Goal: Information Seeking & Learning: Check status

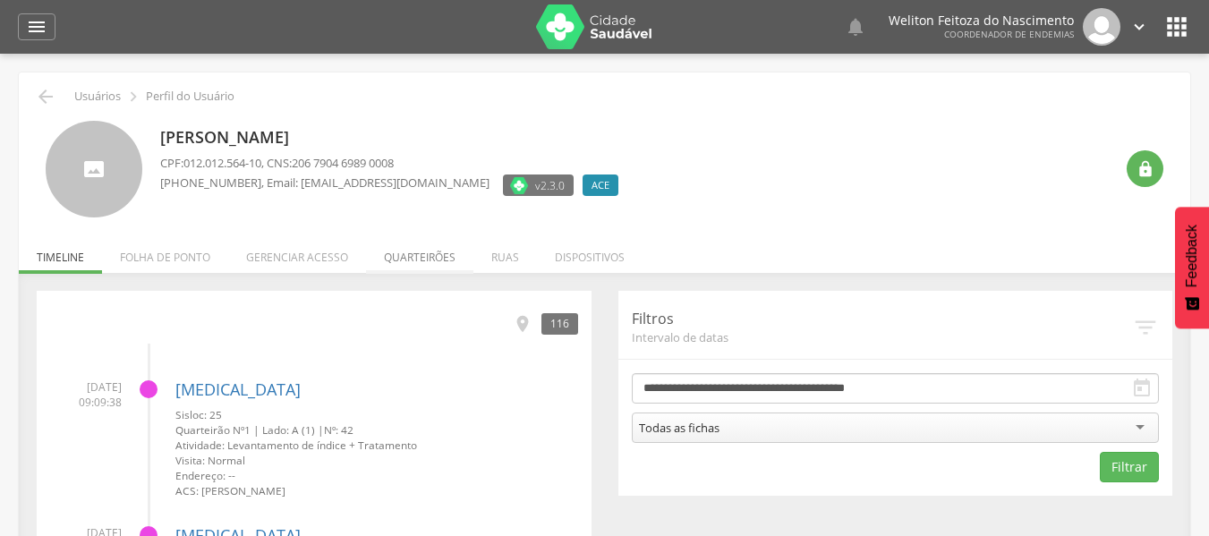
click at [422, 259] on li "Quarteirões" at bounding box center [419, 253] width 107 height 42
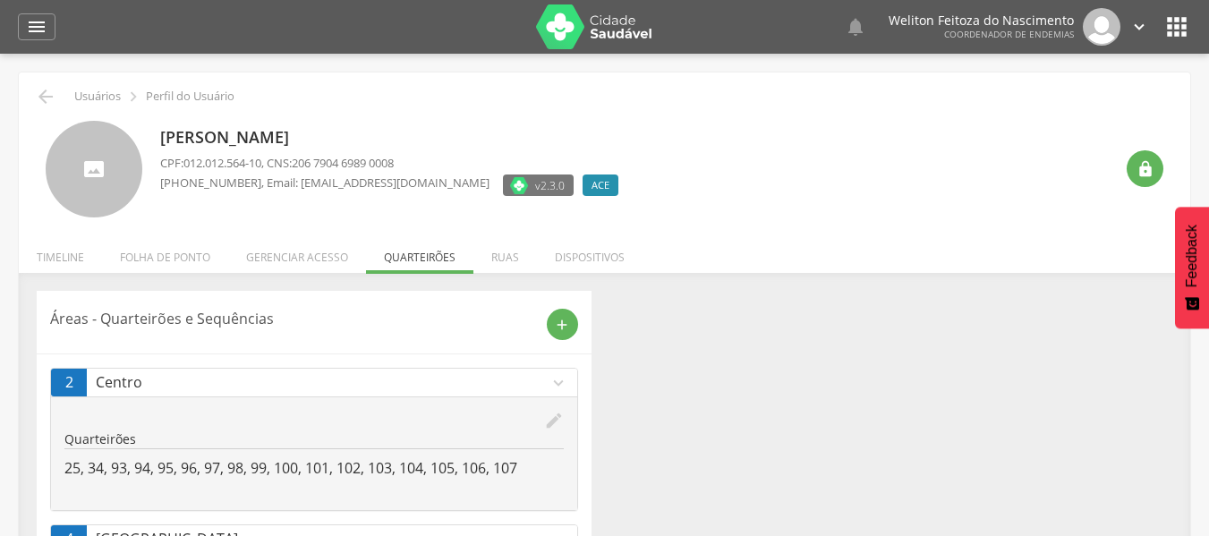
click at [540, 464] on p "25, 34, 93, 94, 95, 96, 97, 98, 99, 100, 101, 102, 103, 104, 105, 106, 107" at bounding box center [313, 468] width 499 height 21
click at [552, 424] on icon "edit" at bounding box center [554, 421] width 20 height 20
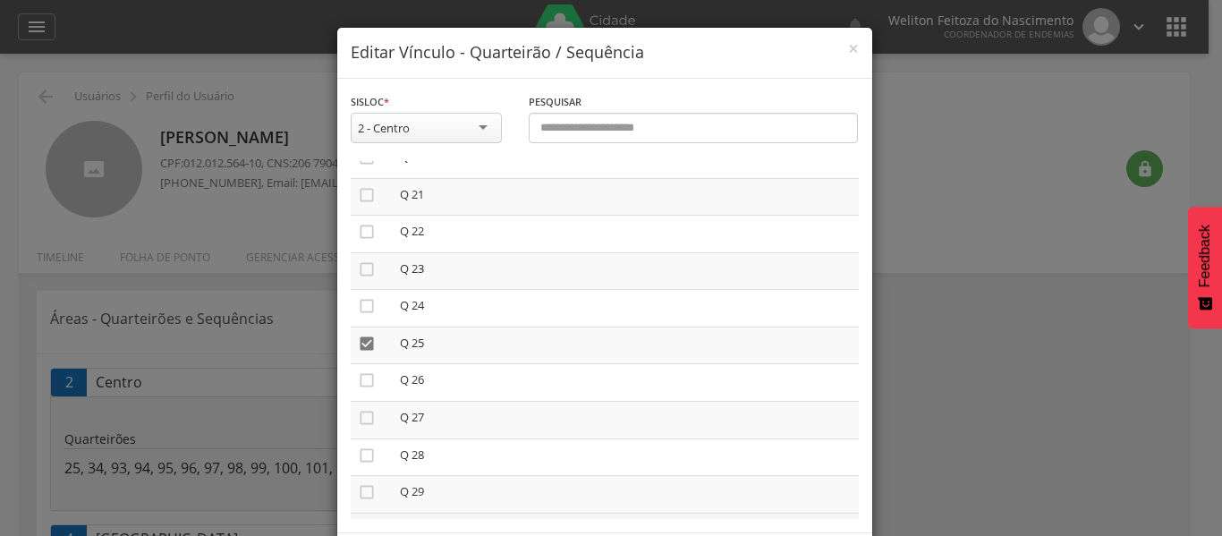
scroll to position [760, 0]
click at [358, 344] on icon "" at bounding box center [367, 345] width 18 height 18
click at [358, 417] on icon "" at bounding box center [367, 420] width 18 height 18
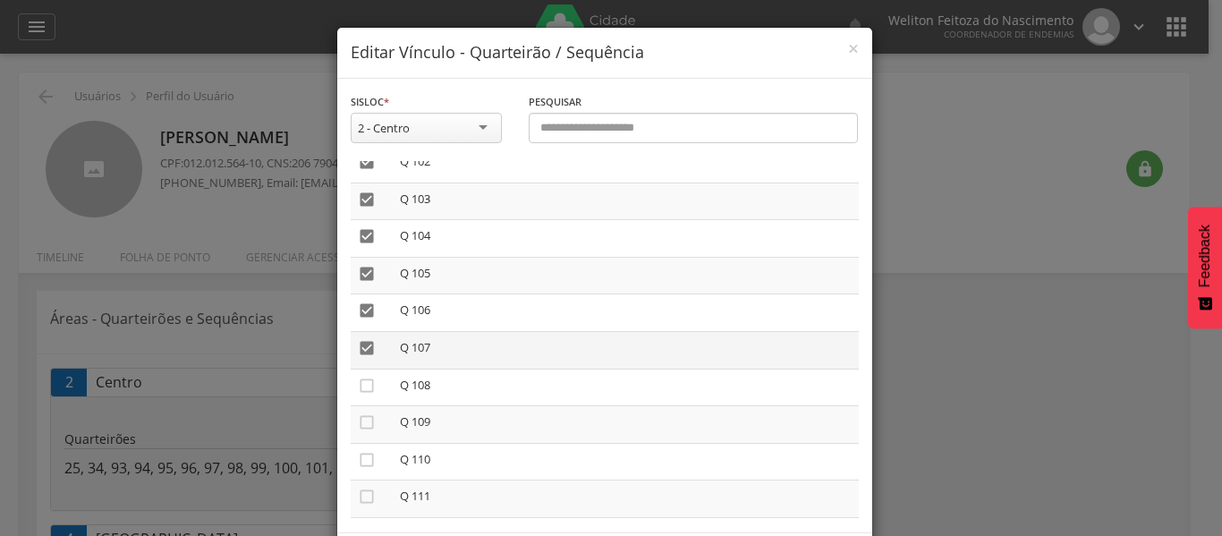
click at [358, 343] on icon "" at bounding box center [367, 348] width 18 height 18
click at [358, 309] on icon "" at bounding box center [367, 311] width 18 height 18
click at [360, 271] on icon "" at bounding box center [367, 274] width 18 height 18
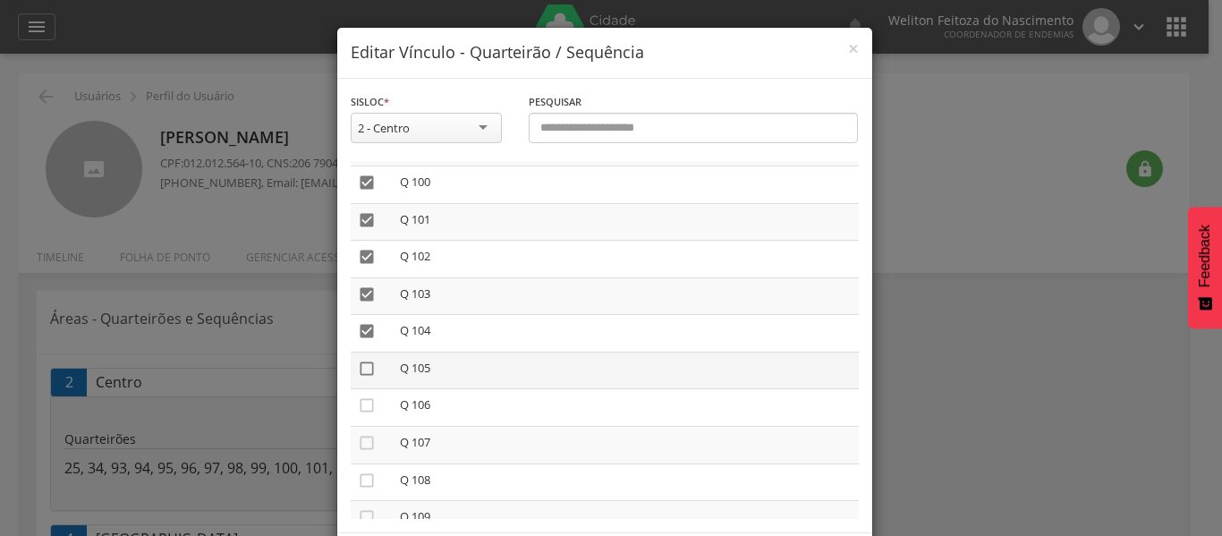
scroll to position [3709, 0]
click at [360, 271] on td "" at bounding box center [372, 262] width 42 height 38
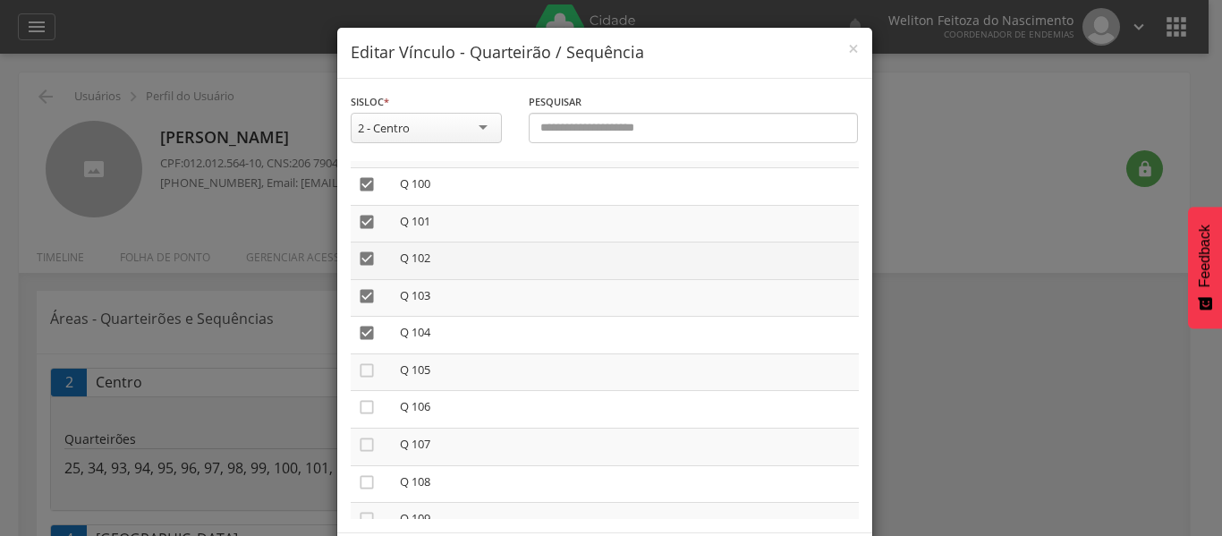
click at [358, 259] on icon "" at bounding box center [367, 259] width 18 height 18
click at [359, 295] on icon "" at bounding box center [367, 296] width 18 height 18
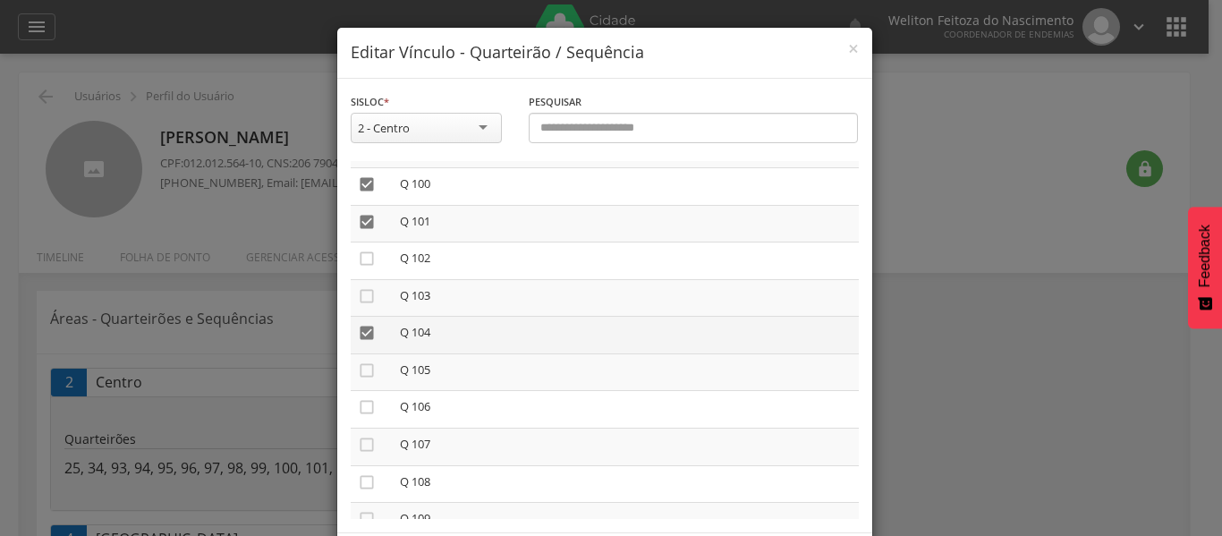
click at [361, 326] on icon "" at bounding box center [367, 333] width 18 height 18
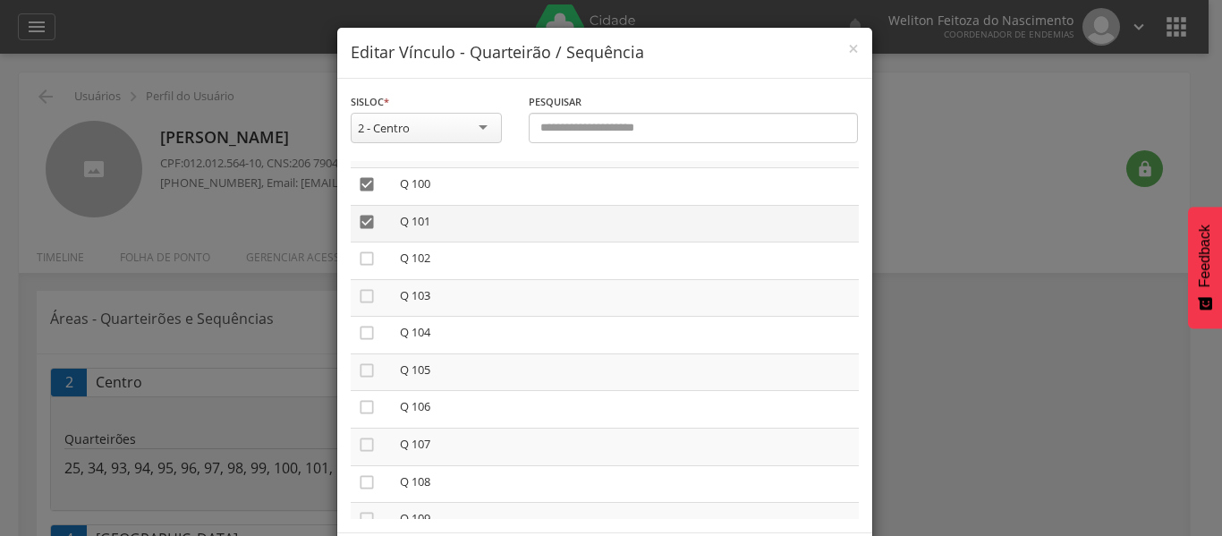
click at [360, 218] on icon "" at bounding box center [367, 222] width 18 height 18
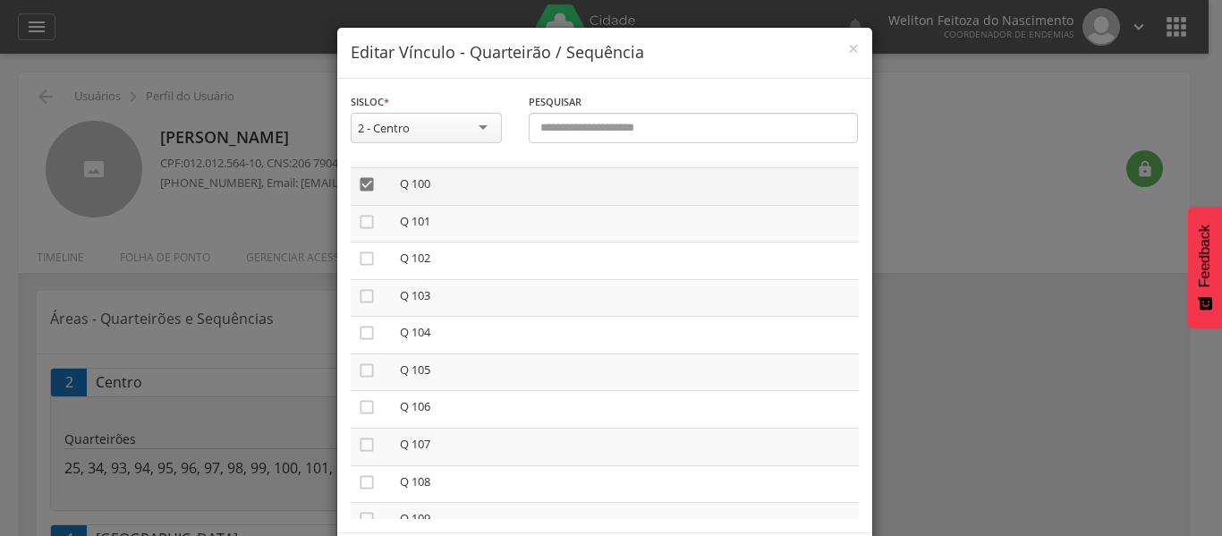
click at [358, 183] on icon "" at bounding box center [367, 184] width 18 height 18
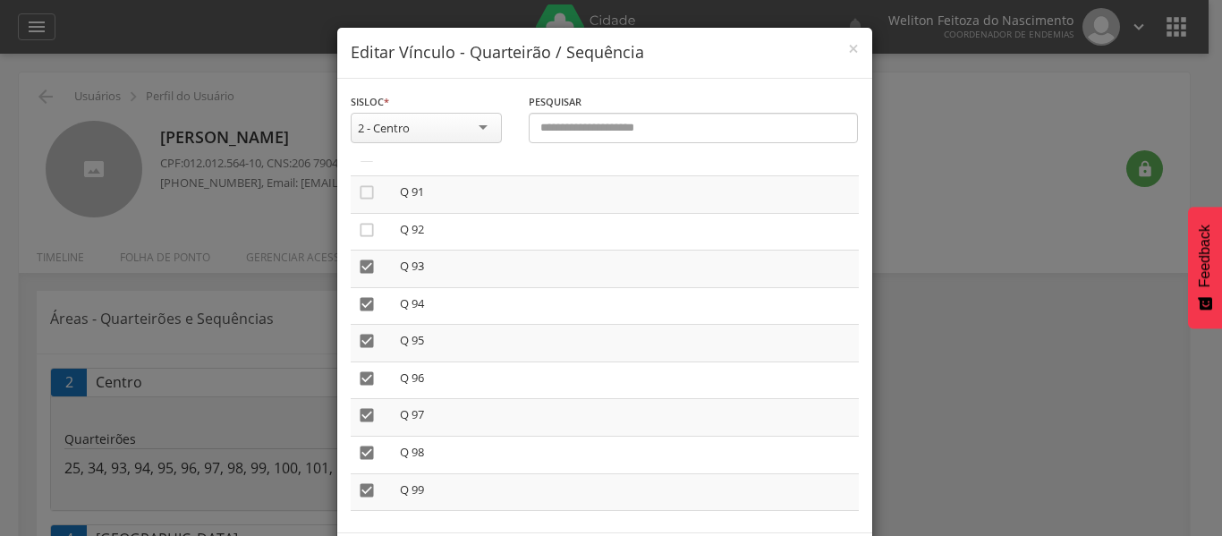
scroll to position [3363, 0]
click at [361, 262] on icon "" at bounding box center [367, 270] width 18 height 18
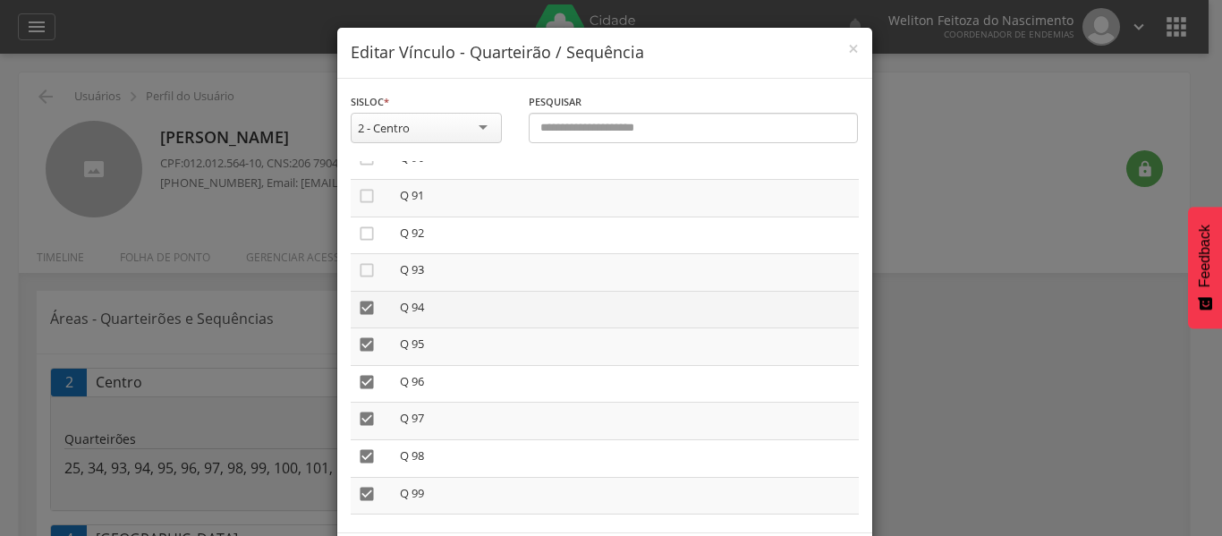
click at [358, 304] on icon "" at bounding box center [367, 308] width 18 height 18
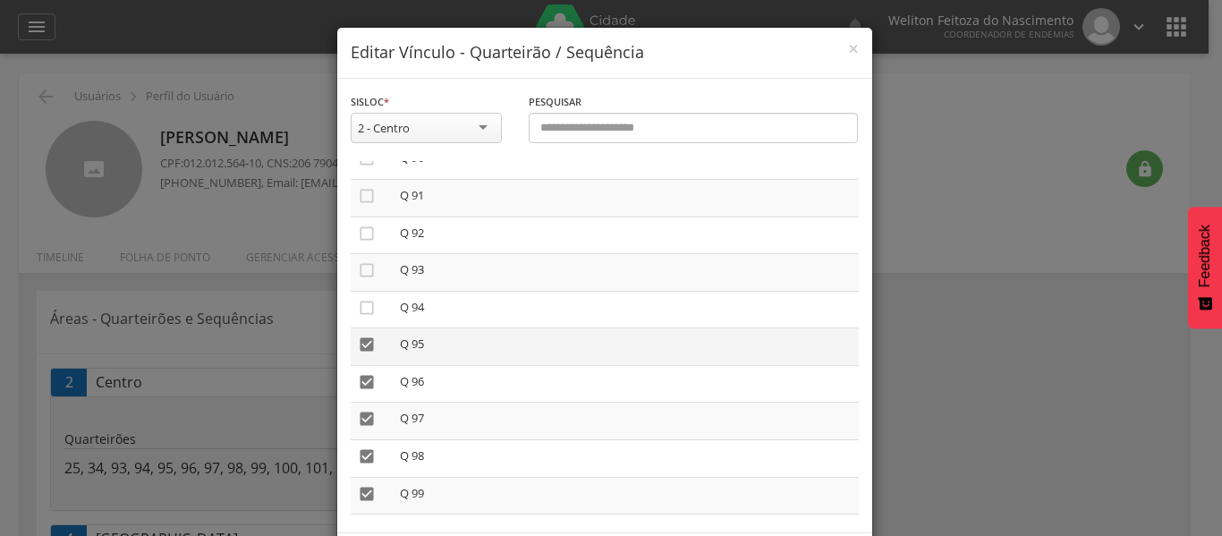
click at [360, 343] on icon "" at bounding box center [367, 345] width 18 height 18
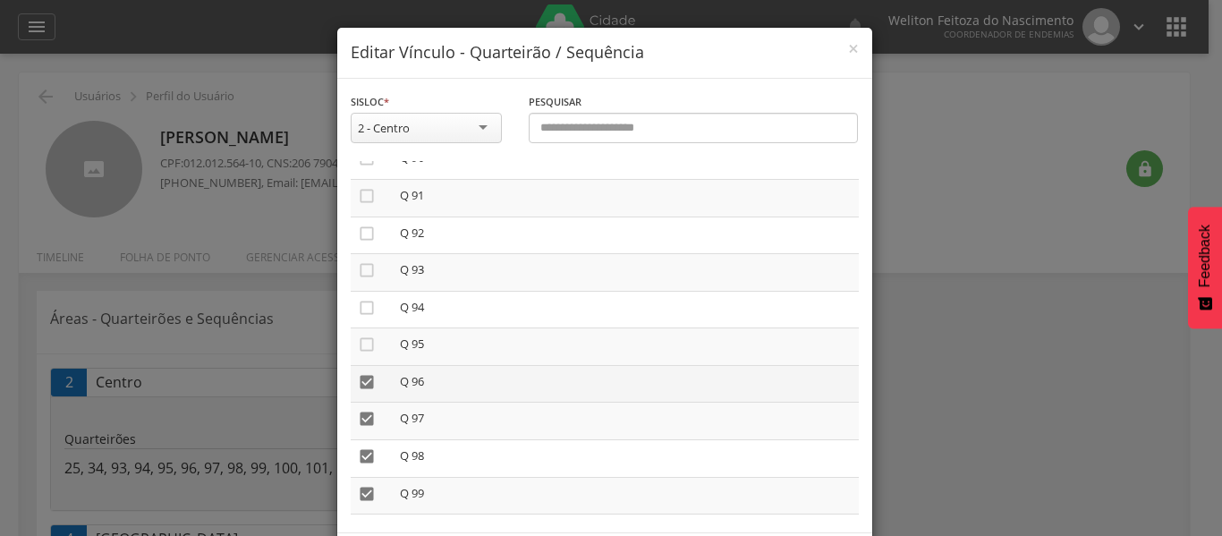
click at [362, 384] on icon "" at bounding box center [367, 382] width 18 height 18
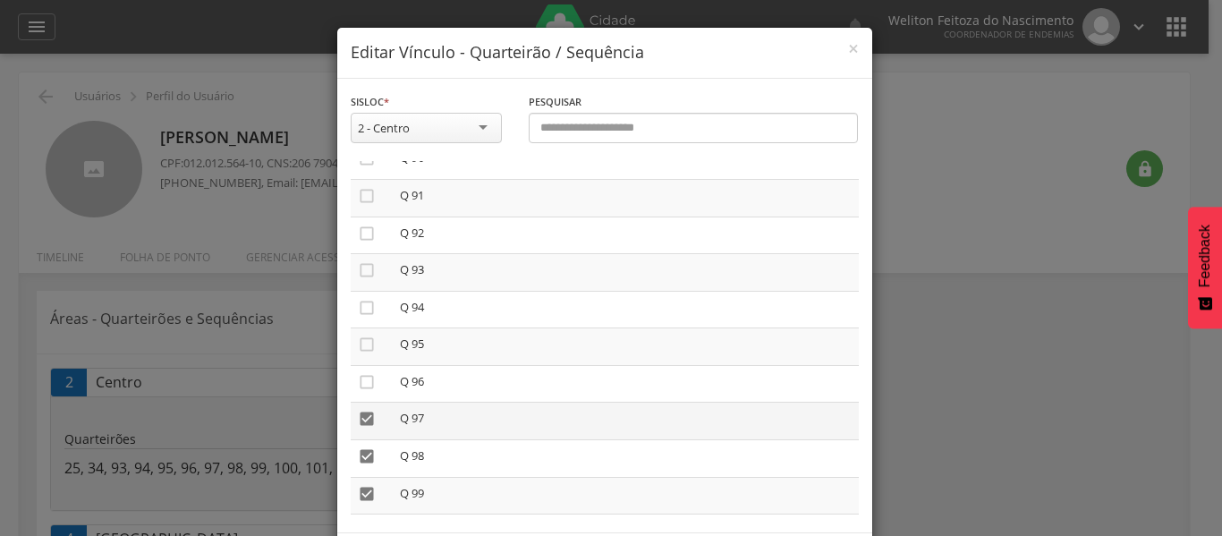
click at [364, 419] on icon "" at bounding box center [367, 419] width 18 height 18
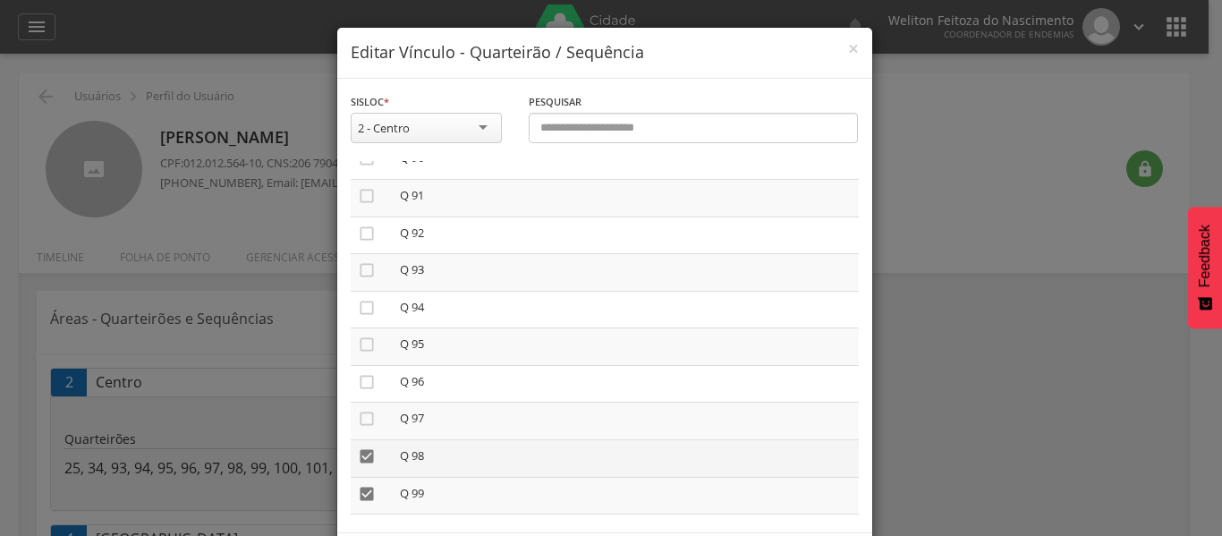
click at [358, 457] on icon "" at bounding box center [367, 456] width 18 height 18
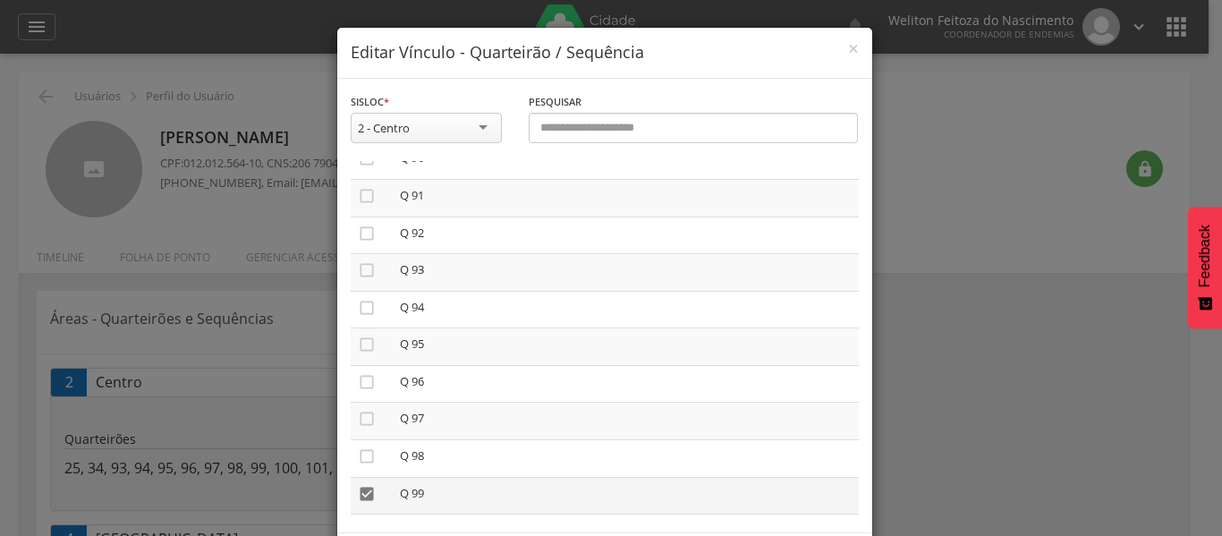
click at [358, 491] on icon "" at bounding box center [367, 494] width 18 height 18
click at [361, 282] on icon "" at bounding box center [367, 283] width 18 height 18
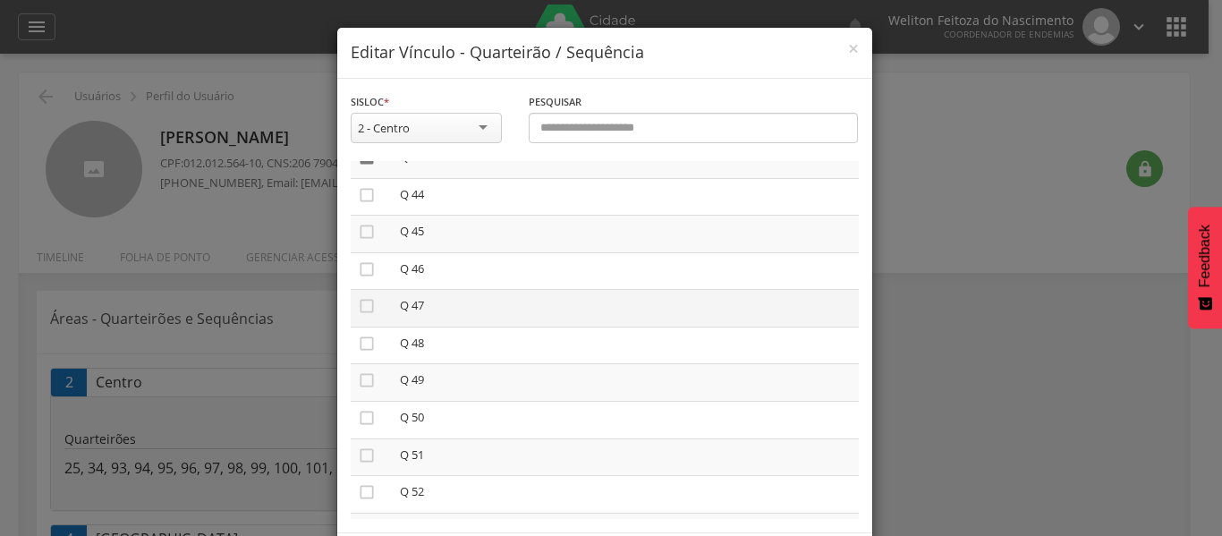
scroll to position [1617, 0]
click at [362, 451] on icon "" at bounding box center [367, 455] width 18 height 18
click at [359, 460] on icon "" at bounding box center [367, 462] width 18 height 18
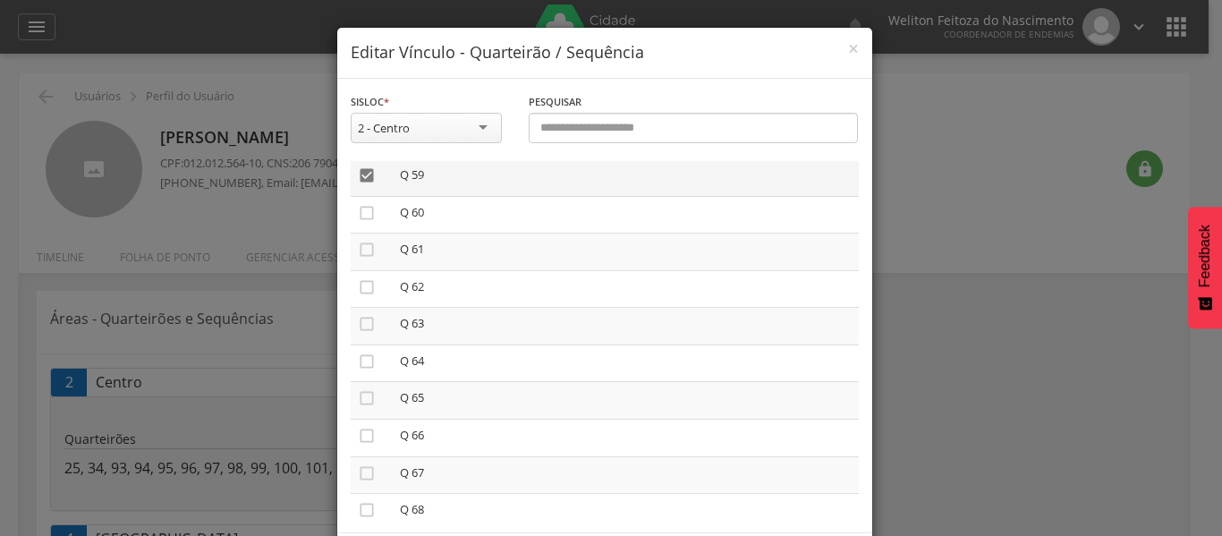
scroll to position [2194, 0]
click at [359, 508] on icon "" at bounding box center [367, 509] width 18 height 18
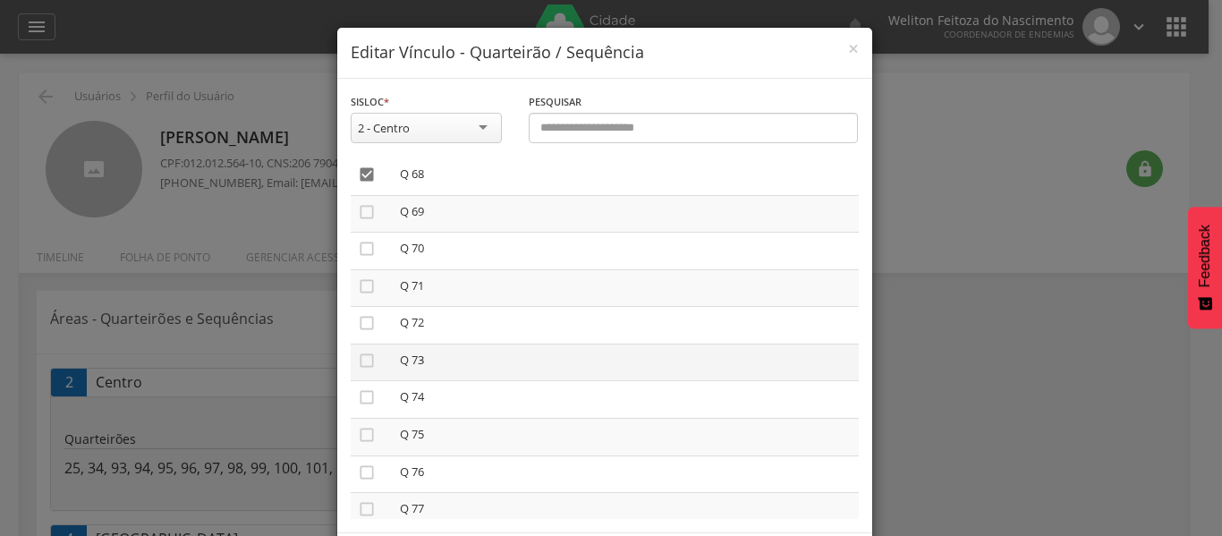
scroll to position [2533, 0]
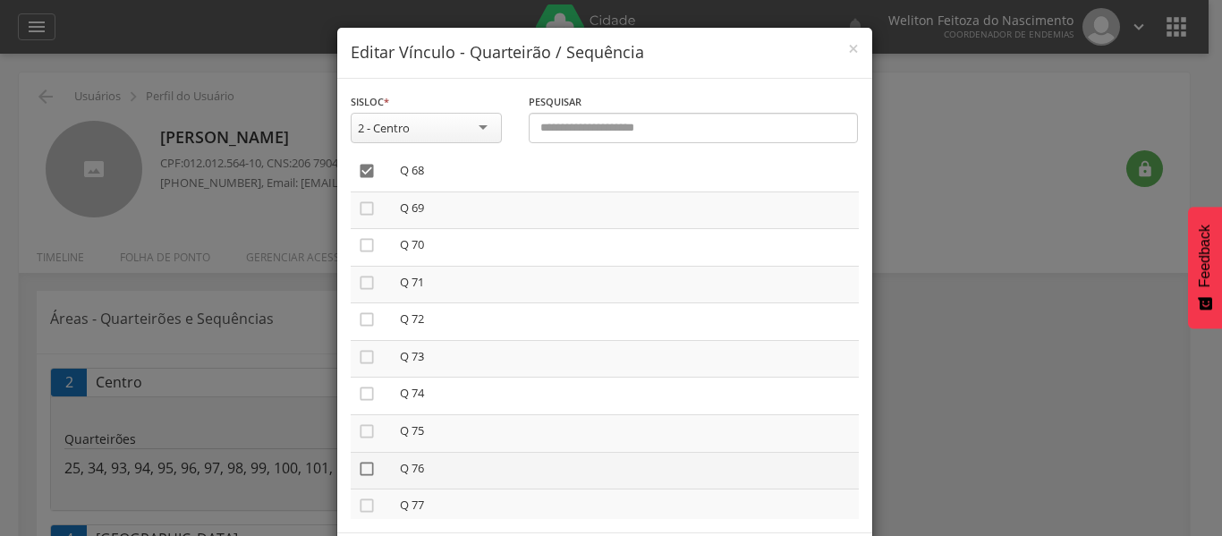
click at [362, 465] on icon "" at bounding box center [367, 469] width 18 height 18
click at [360, 430] on icon "" at bounding box center [367, 432] width 18 height 18
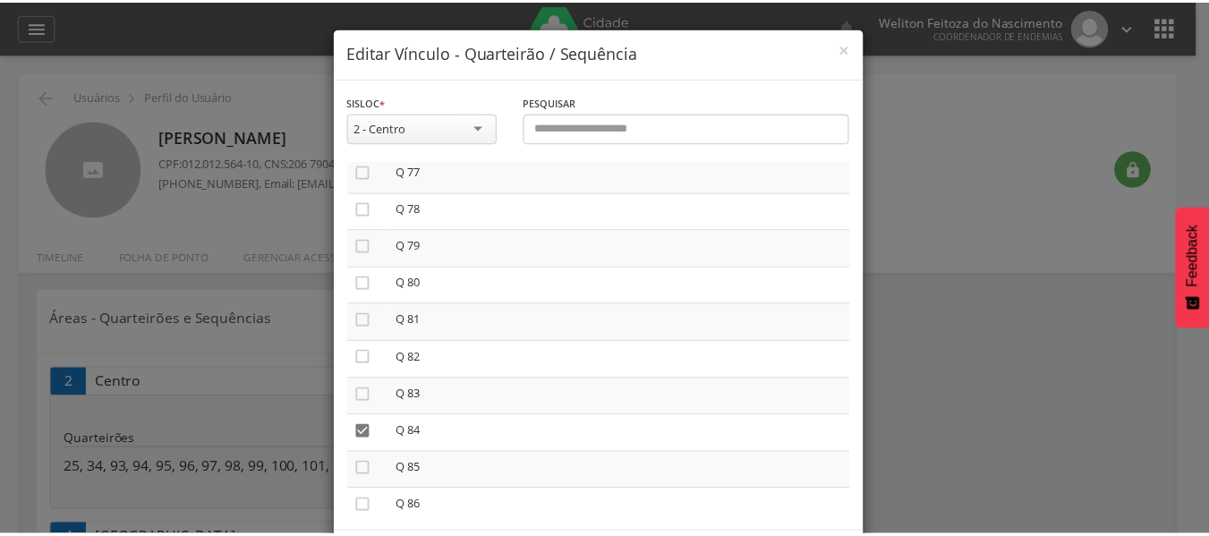
scroll to position [82, 0]
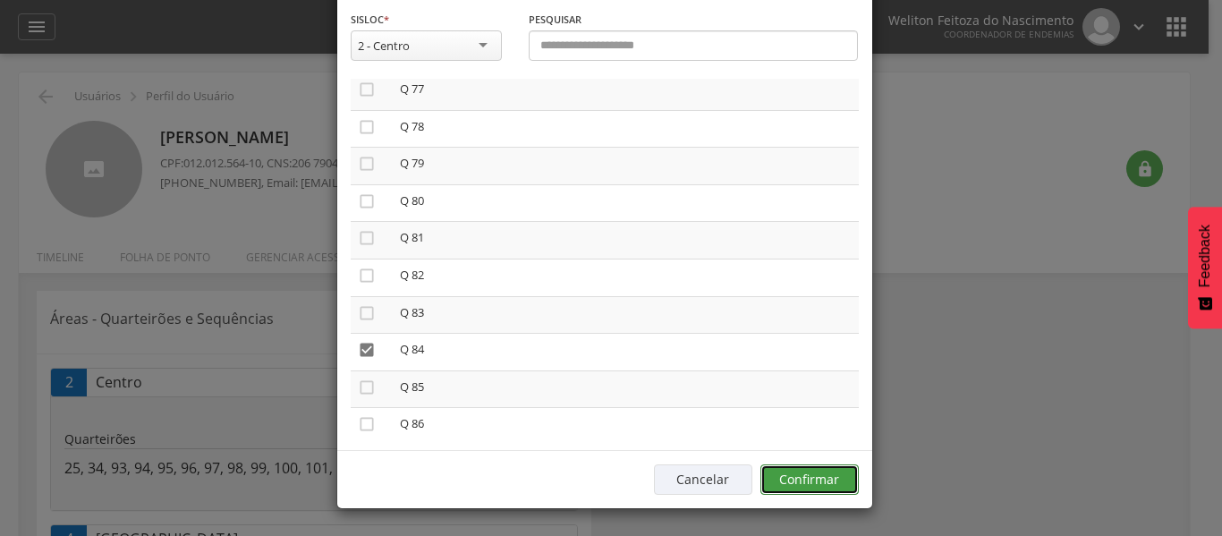
click at [815, 473] on button "Confirmar" at bounding box center [810, 479] width 98 height 30
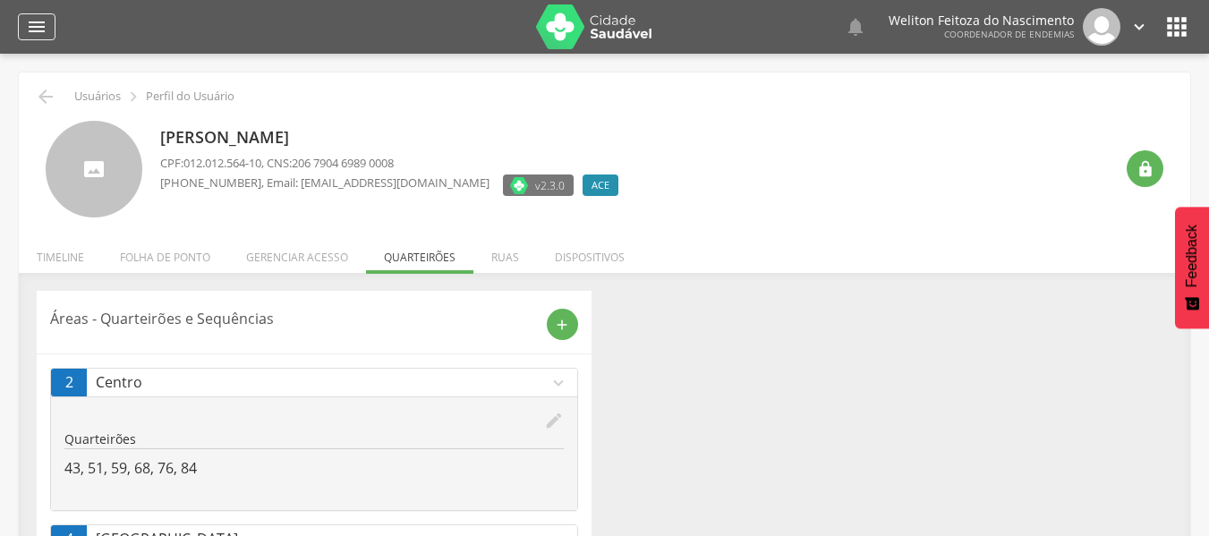
click at [42, 26] on icon "" at bounding box center [36, 26] width 21 height 21
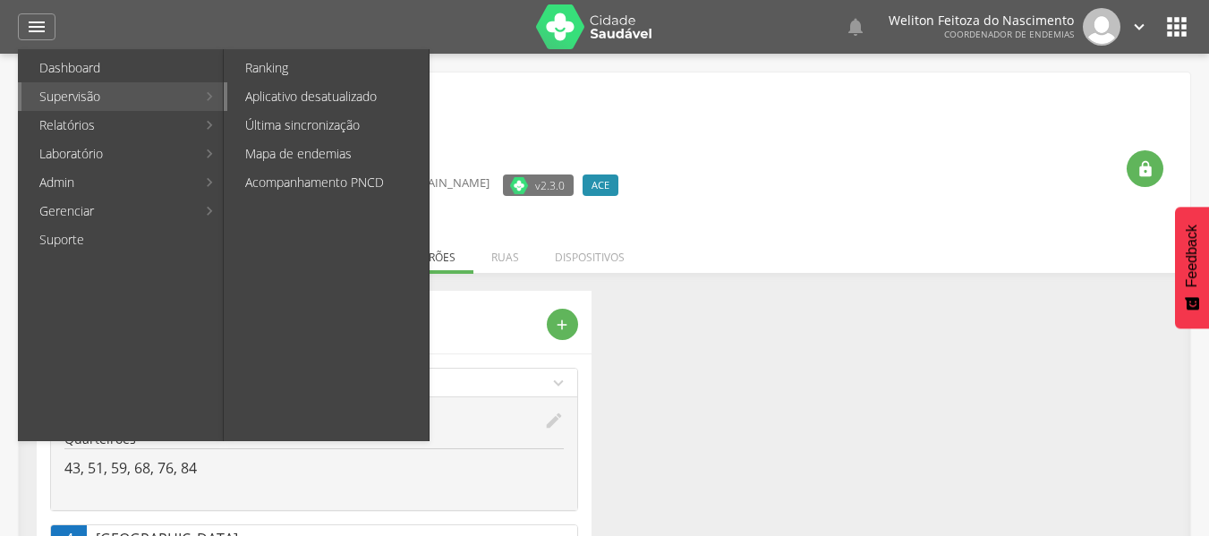
click at [282, 96] on link "Aplicativo desatualizado" at bounding box center [327, 96] width 201 height 29
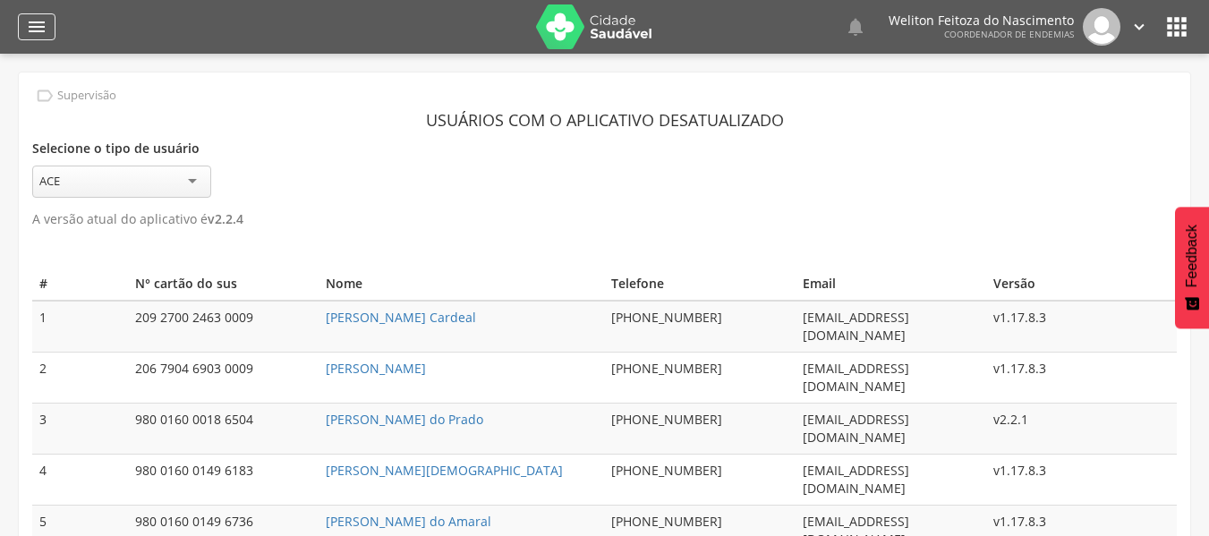
click at [36, 25] on icon "" at bounding box center [36, 26] width 21 height 21
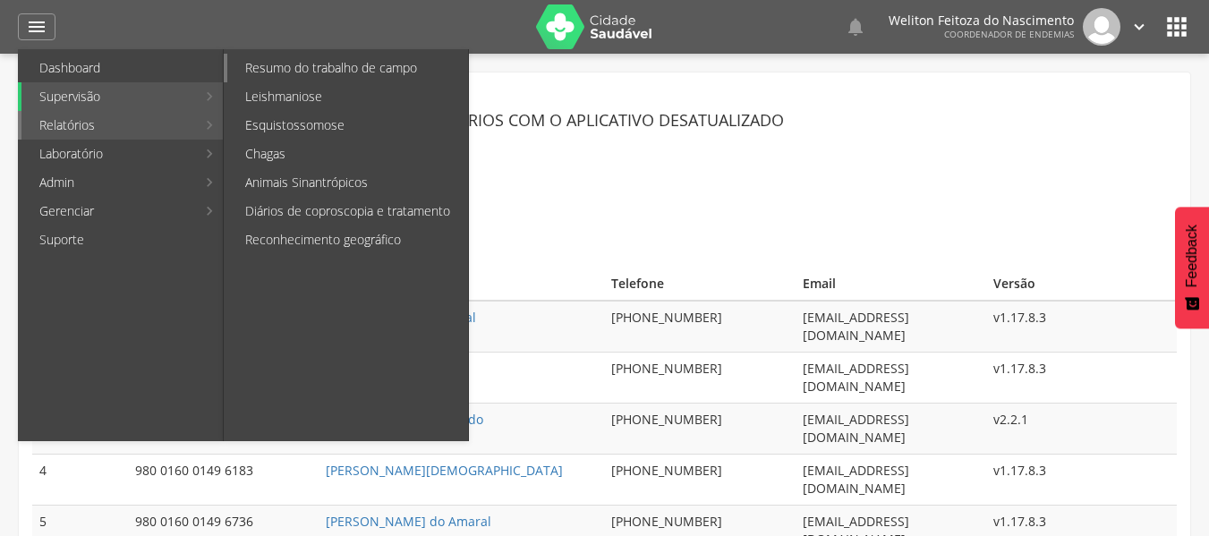
click at [386, 56] on link "Resumo do trabalho de campo" at bounding box center [347, 68] width 241 height 29
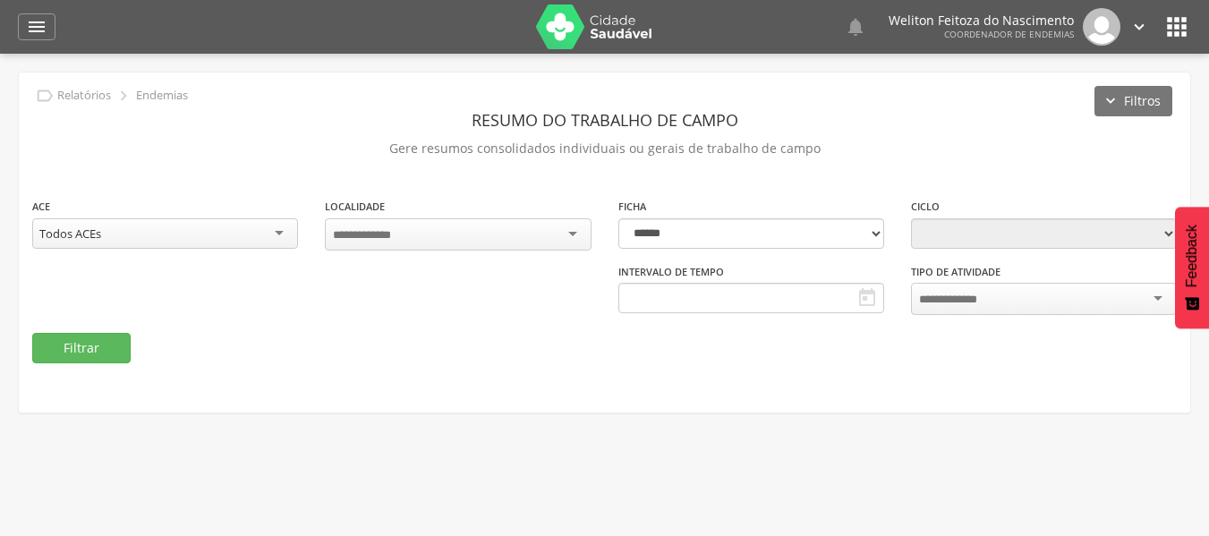
type input "**********"
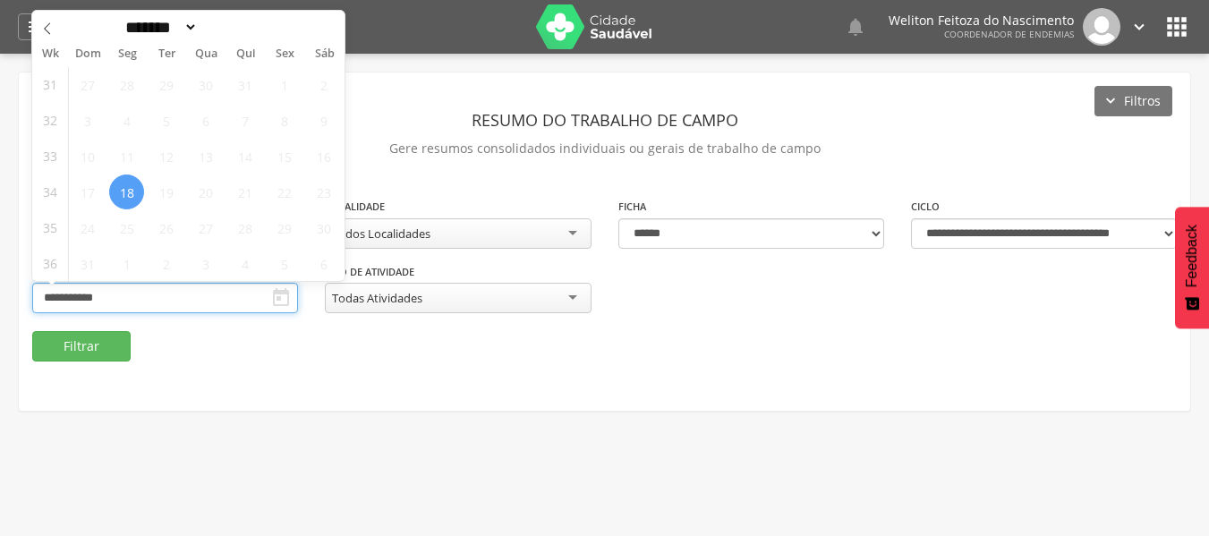
click at [251, 294] on input "**********" at bounding box center [165, 298] width 266 height 30
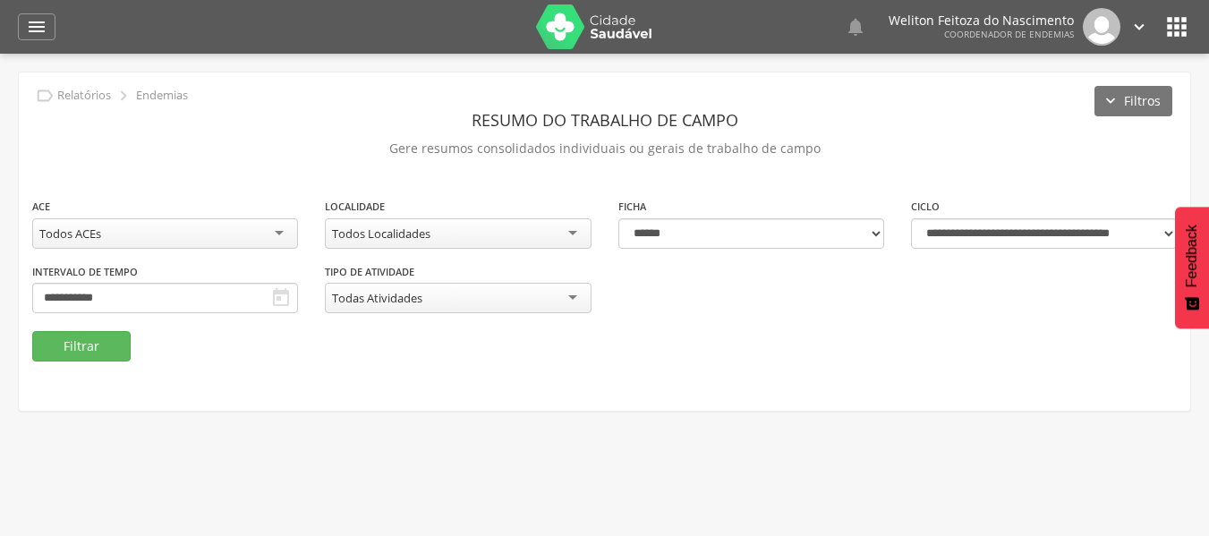
click at [870, 343] on fieldset "**********" at bounding box center [604, 279] width 1145 height 165
click at [36, 24] on icon "" at bounding box center [36, 26] width 21 height 21
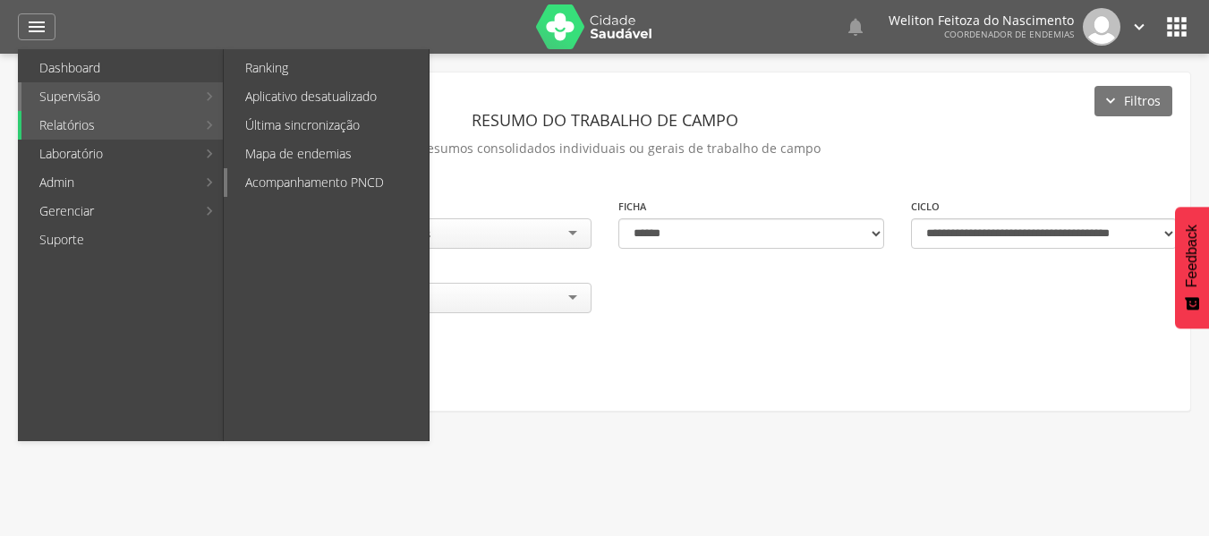
click at [348, 177] on link "Acompanhamento PNCD" at bounding box center [327, 182] width 201 height 29
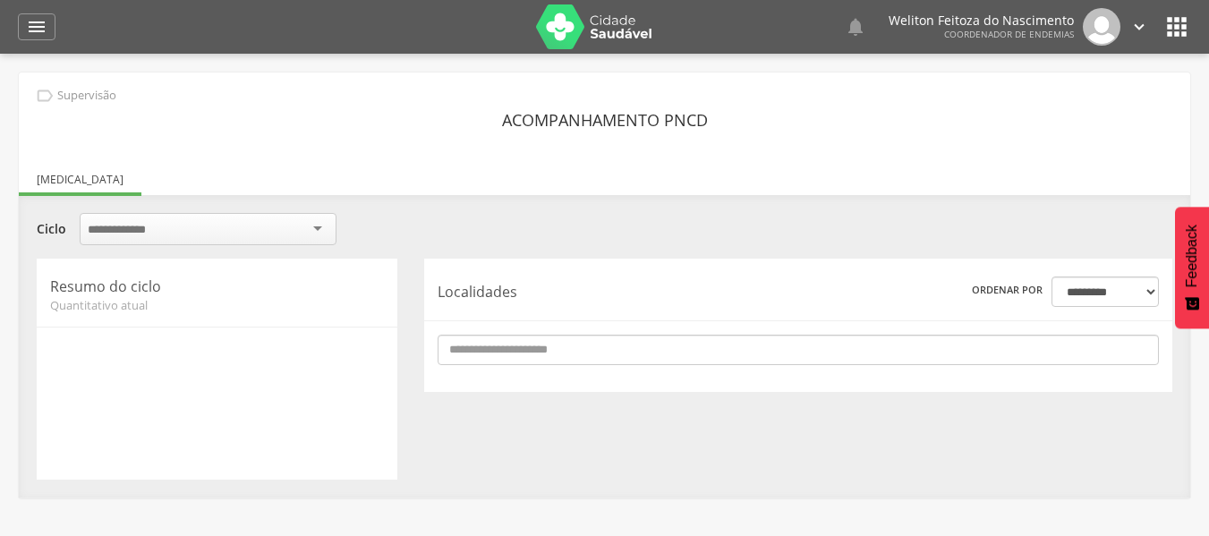
click at [348, 177] on ul "[MEDICAL_DATA]" at bounding box center [604, 179] width 1171 height 15
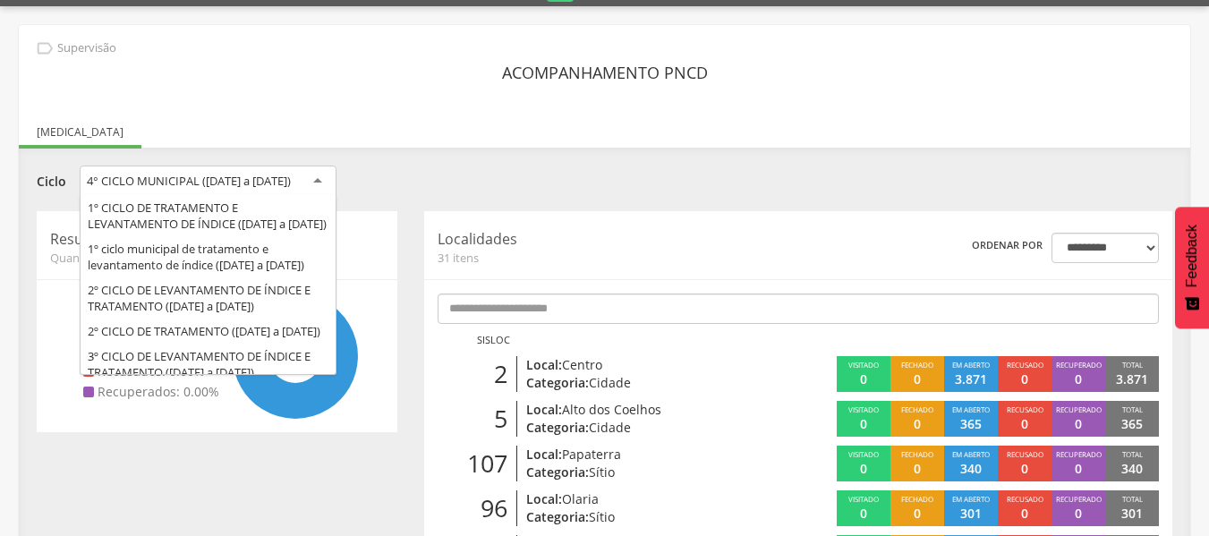
scroll to position [240, 0]
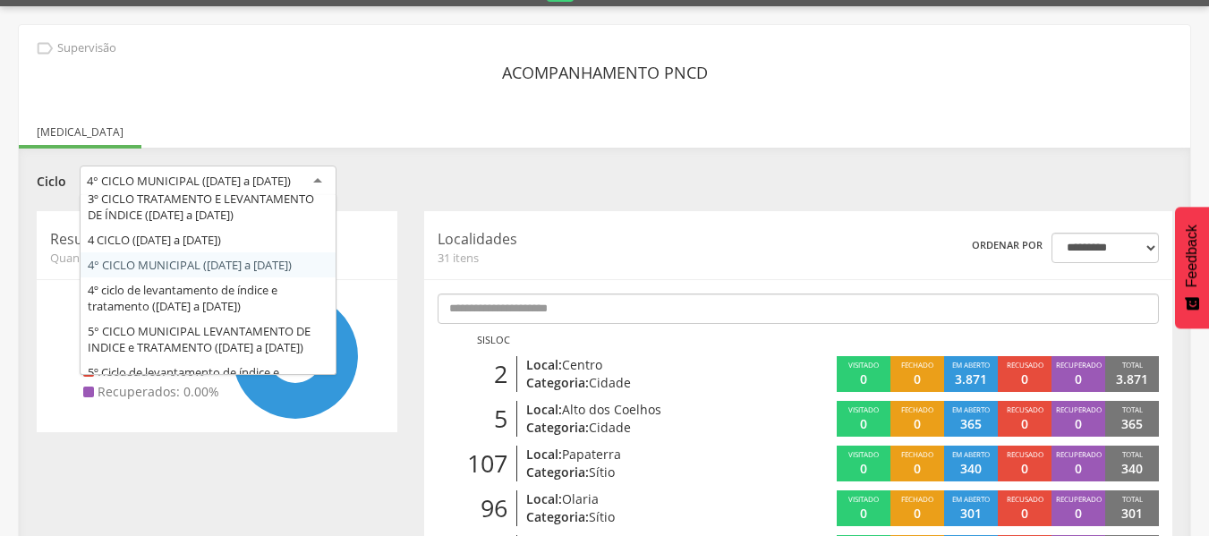
click at [315, 180] on div "4° CICLO MUNICIPAL ([DATE] a [DATE])" at bounding box center [208, 182] width 257 height 32
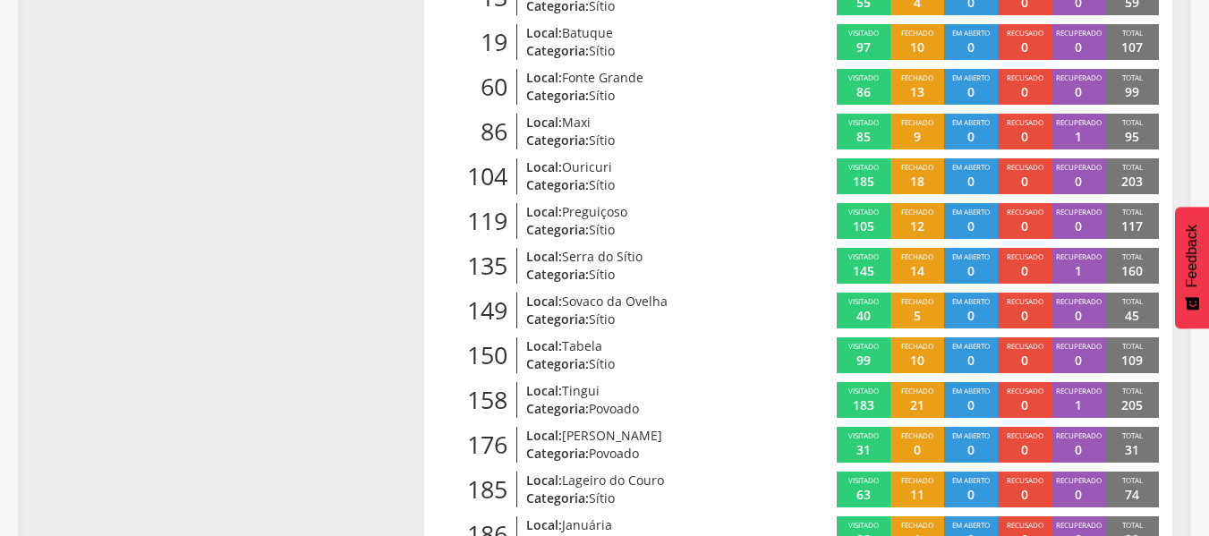
scroll to position [1248, 0]
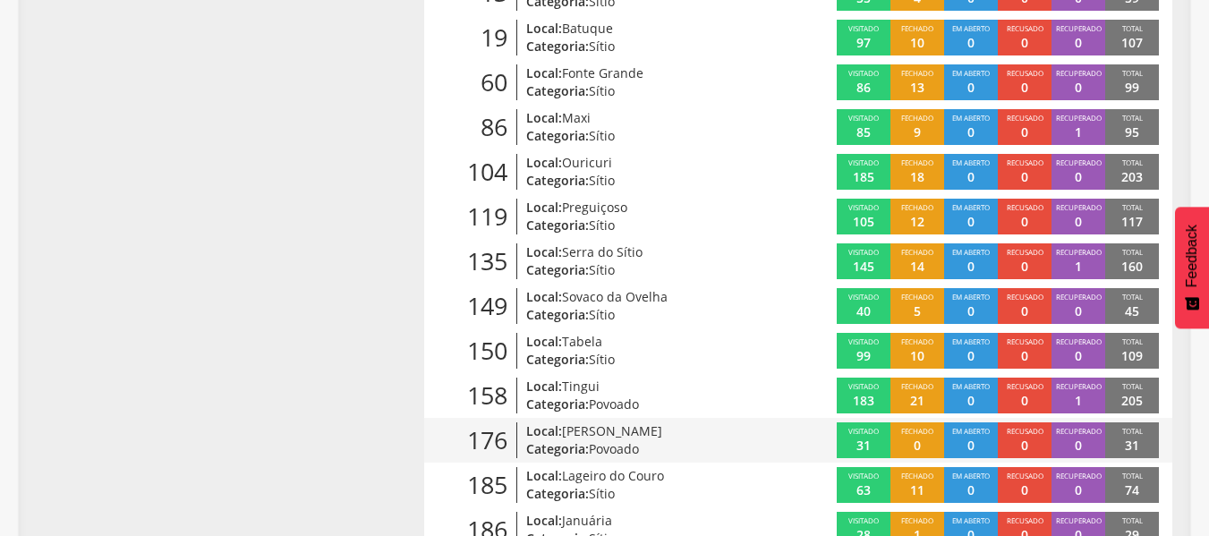
click at [600, 439] on span "[PERSON_NAME]" at bounding box center [612, 430] width 100 height 17
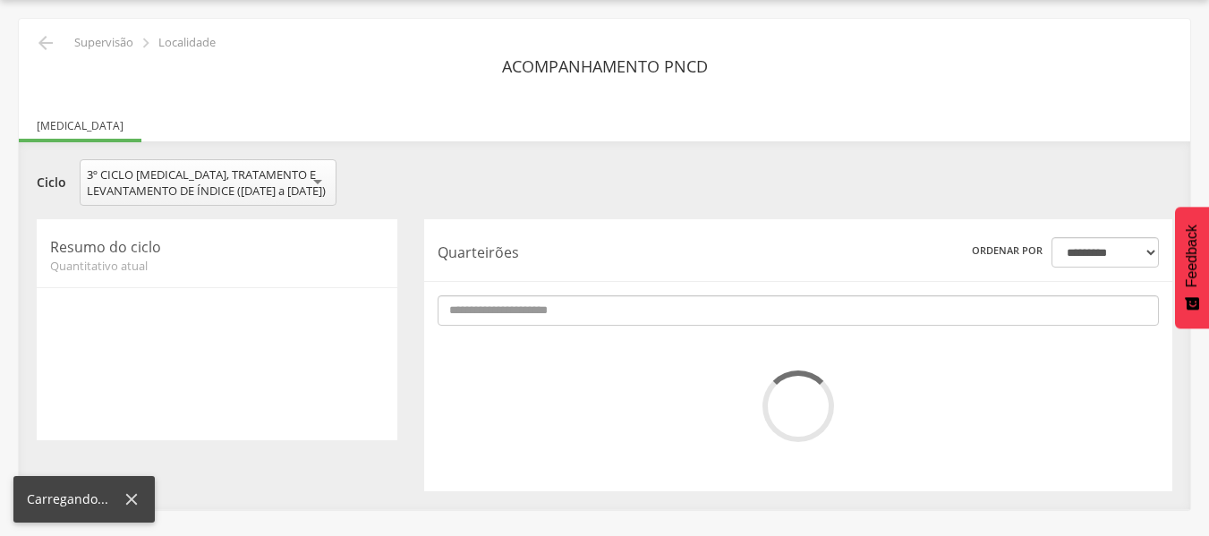
scroll to position [54, 0]
click at [600, 442] on div at bounding box center [798, 407] width 721 height 72
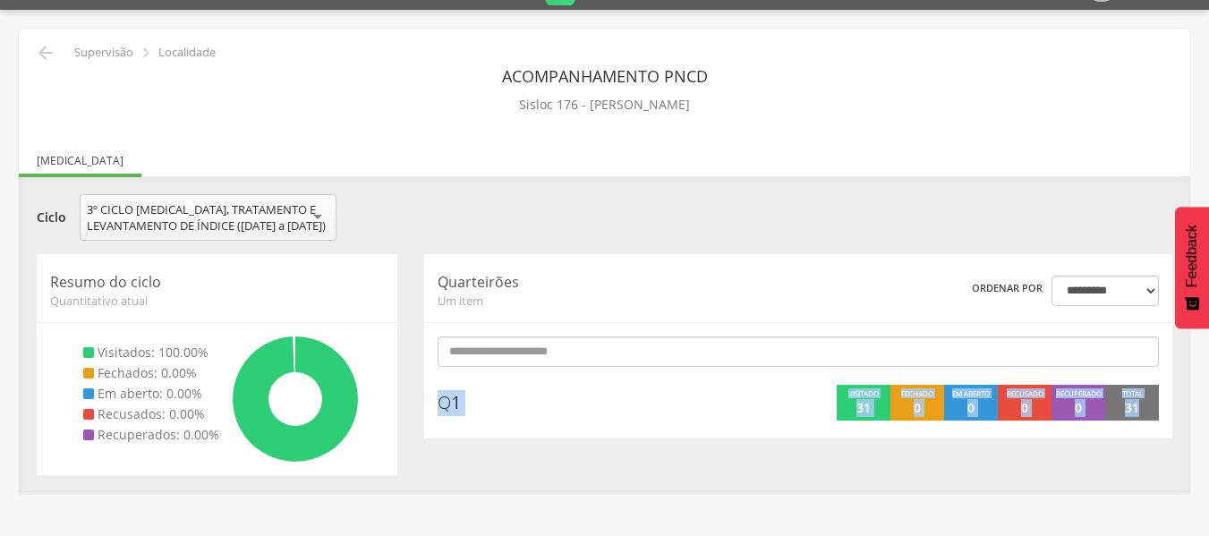
scroll to position [0, 0]
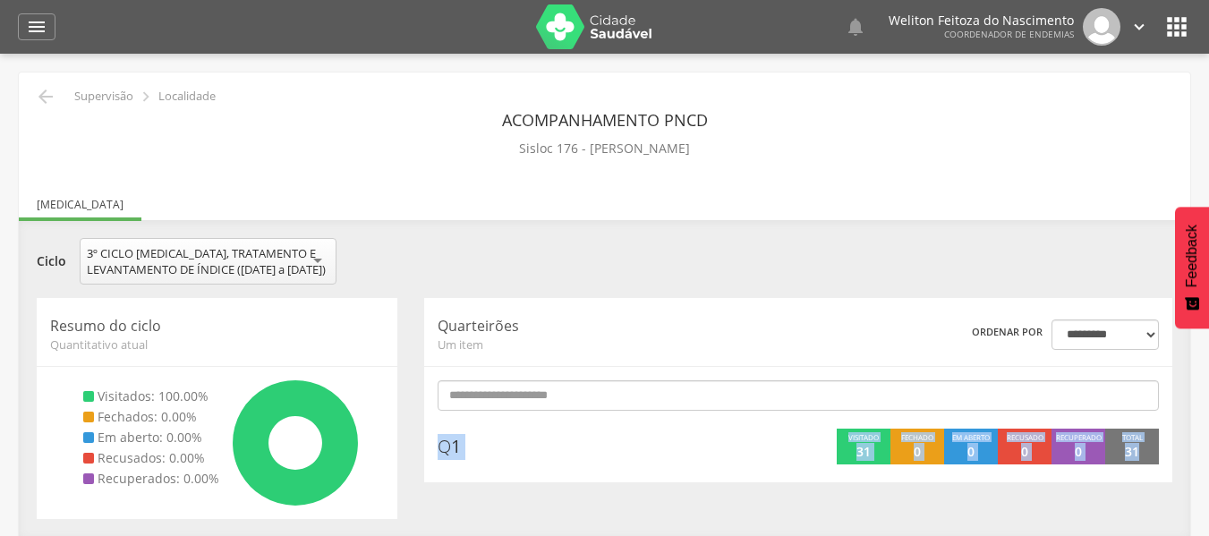
click at [600, 446] on div "Q 1" at bounding box center [607, 447] width 338 height 36
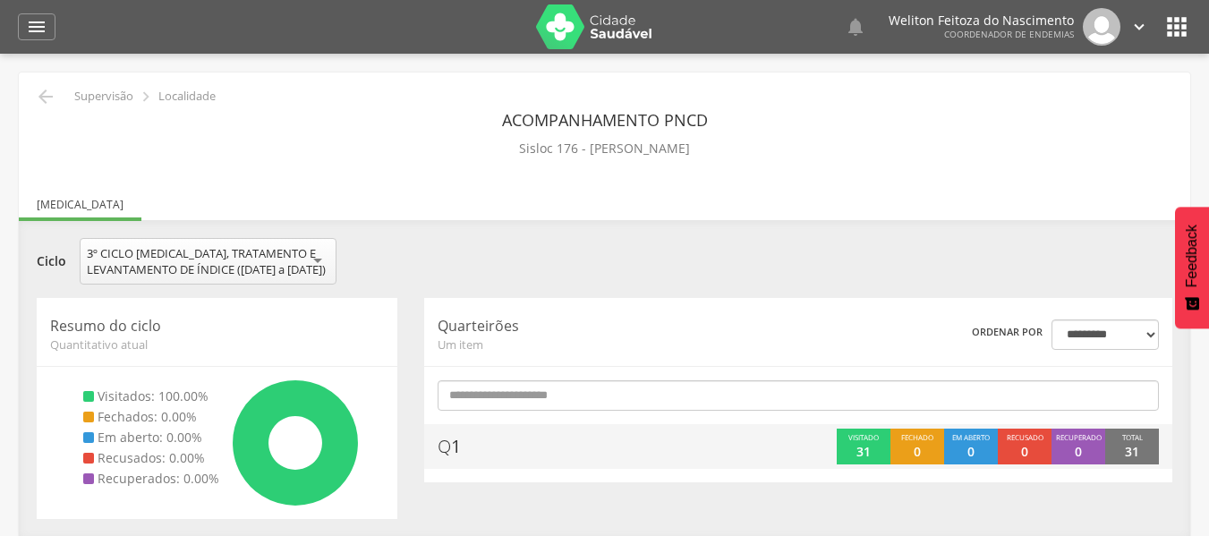
scroll to position [54, 0]
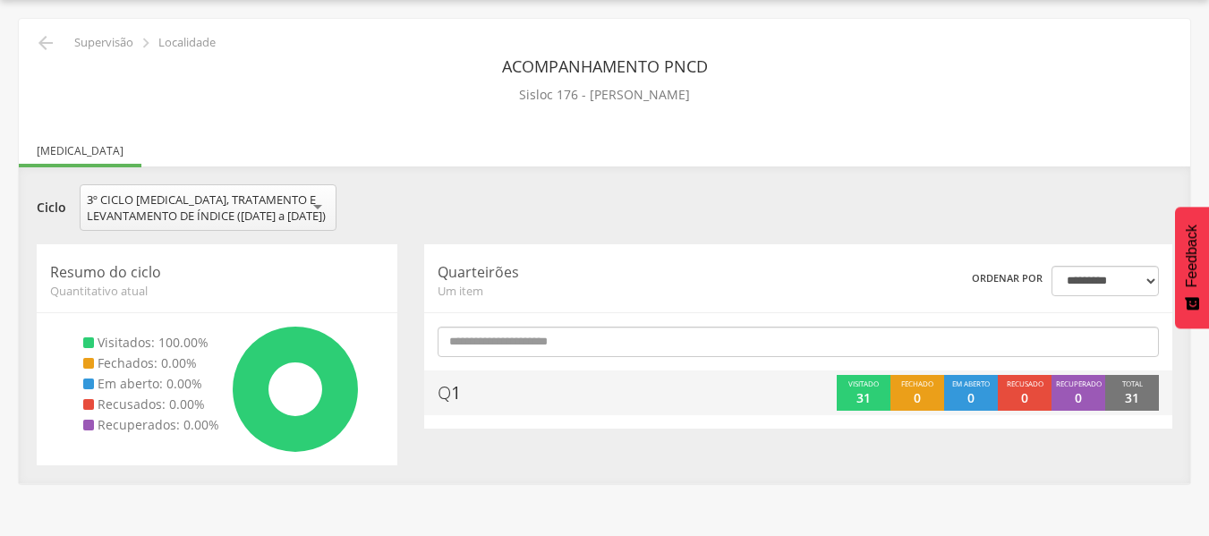
click at [608, 410] on div "Q 1" at bounding box center [607, 393] width 338 height 36
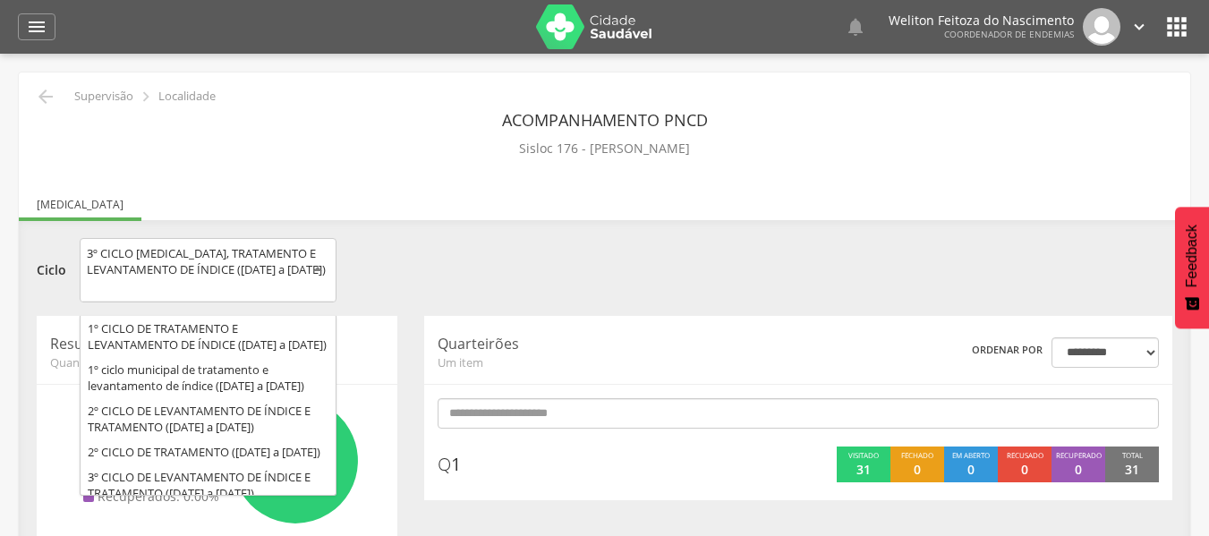
click at [319, 268] on div "3º CICLO [MEDICAL_DATA], TRATAMENTO E LEVANTAMENTO DE ÍNDICE ([DATE] a [DATE])" at bounding box center [208, 270] width 257 height 64
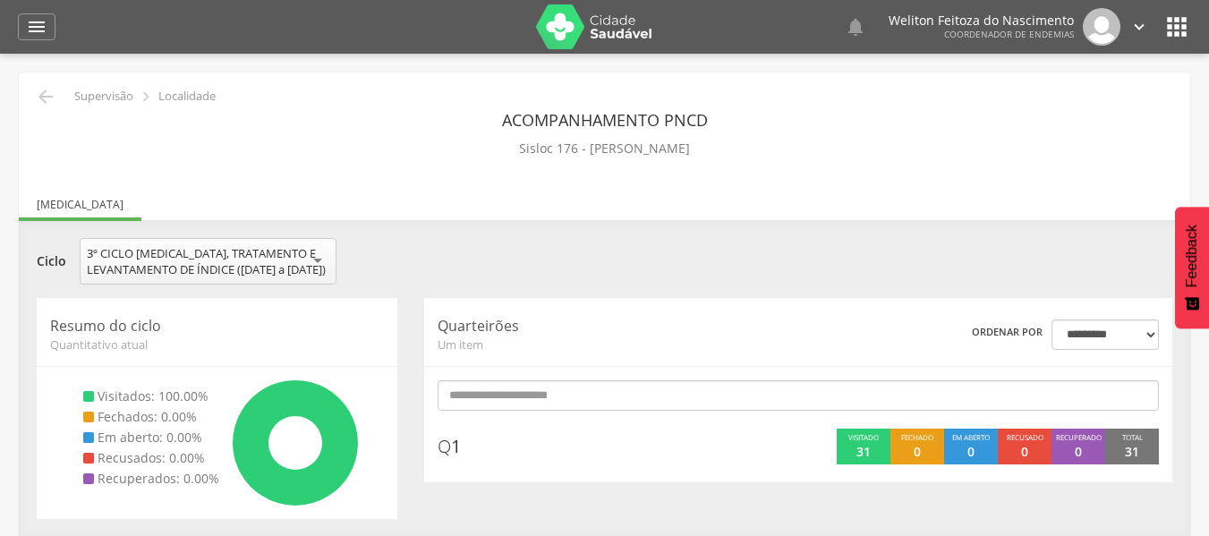
click at [544, 285] on div "**********" at bounding box center [604, 263] width 1163 height 51
click at [191, 98] on p "Localidade" at bounding box center [186, 96] width 57 height 14
click at [46, 98] on icon "" at bounding box center [45, 96] width 21 height 21
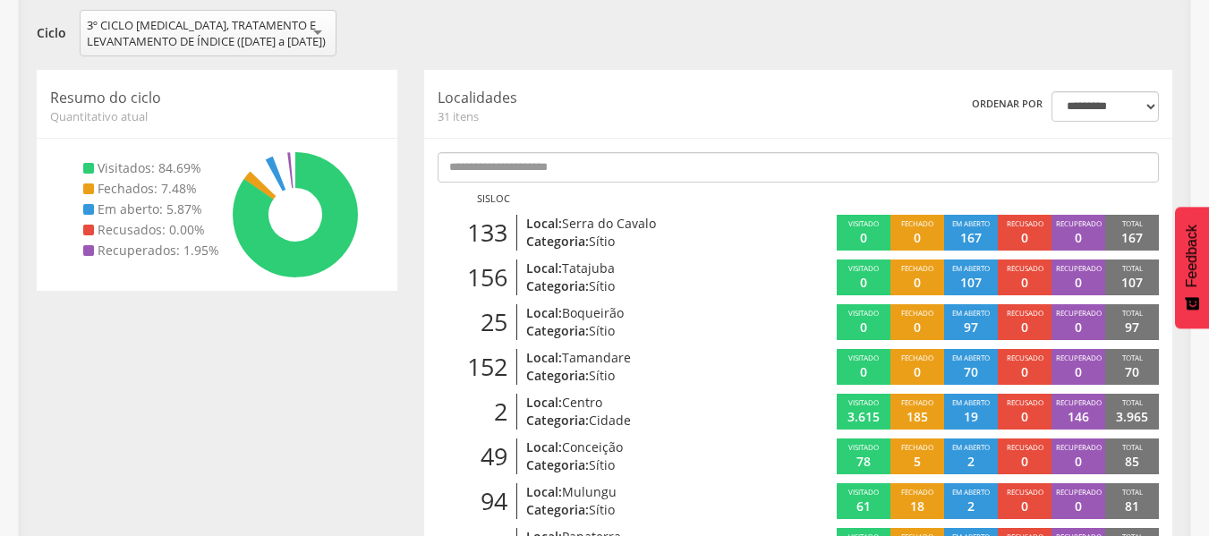
scroll to position [197, 0]
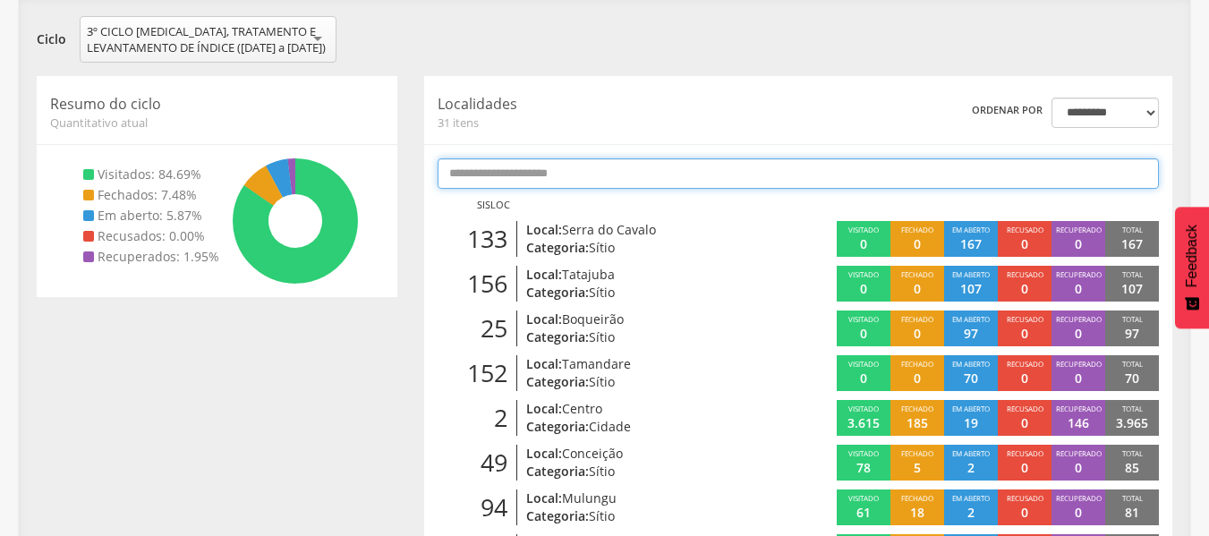
click at [590, 189] on input "text" at bounding box center [798, 173] width 721 height 30
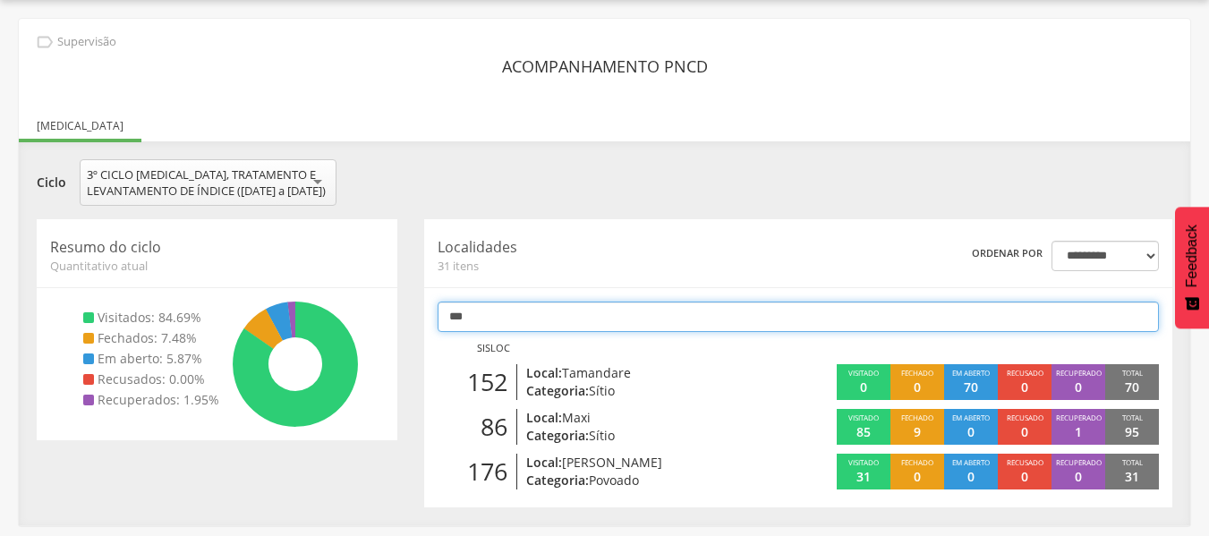
scroll to position [54, 0]
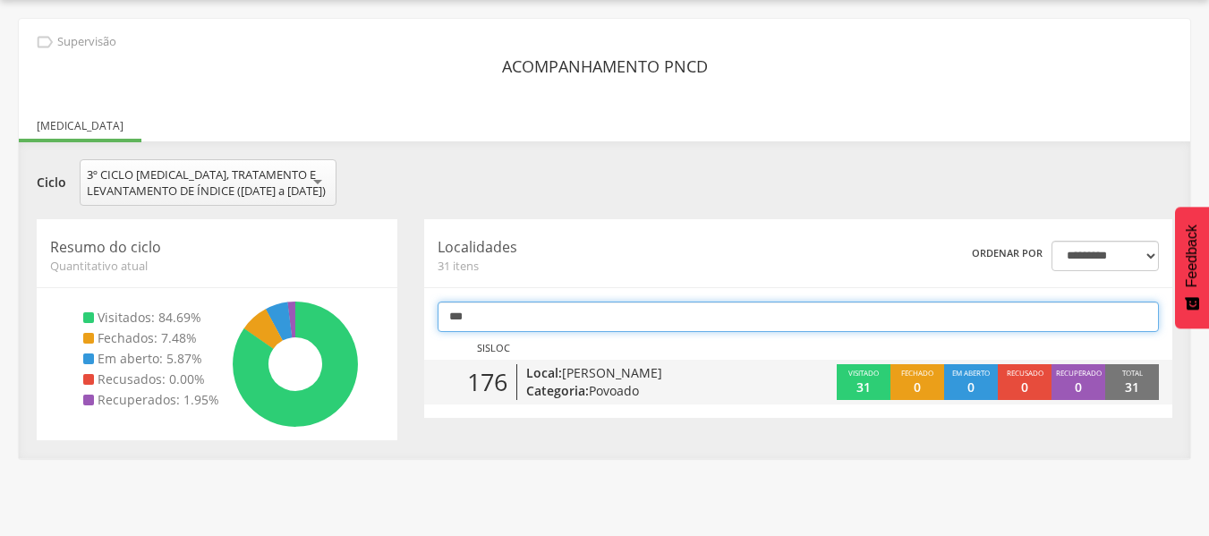
type input "***"
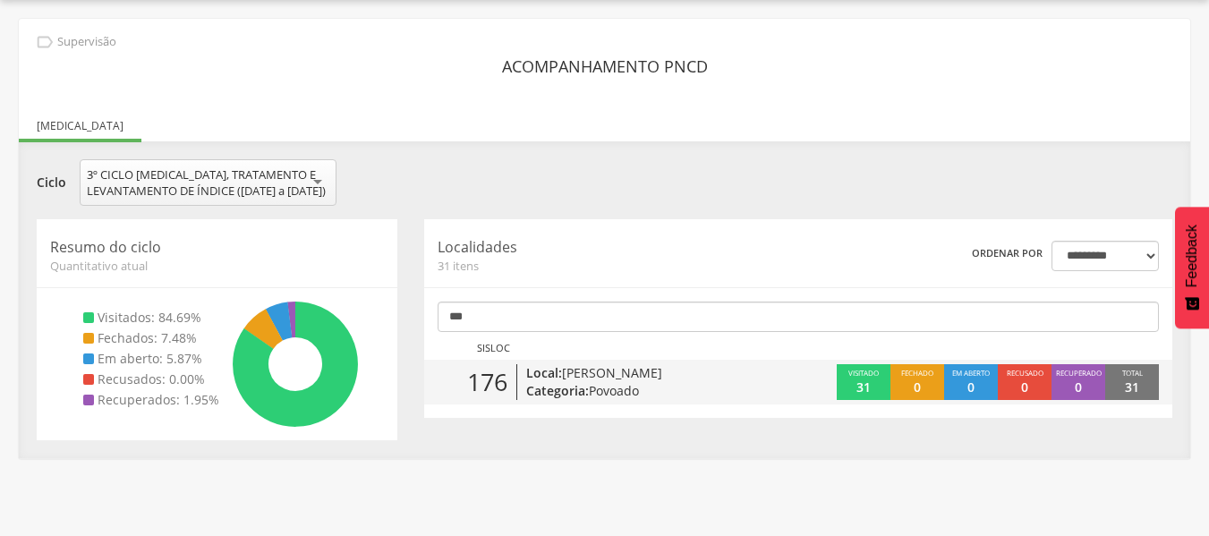
click at [553, 382] on p "Local: [PERSON_NAME]" at bounding box center [644, 373] width 237 height 18
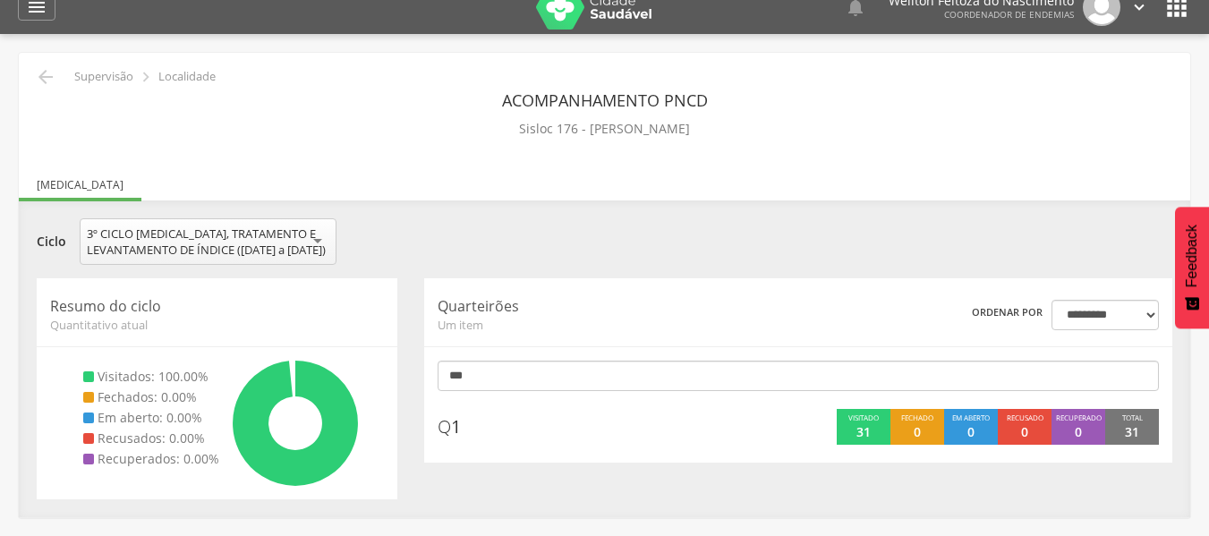
scroll to position [54, 0]
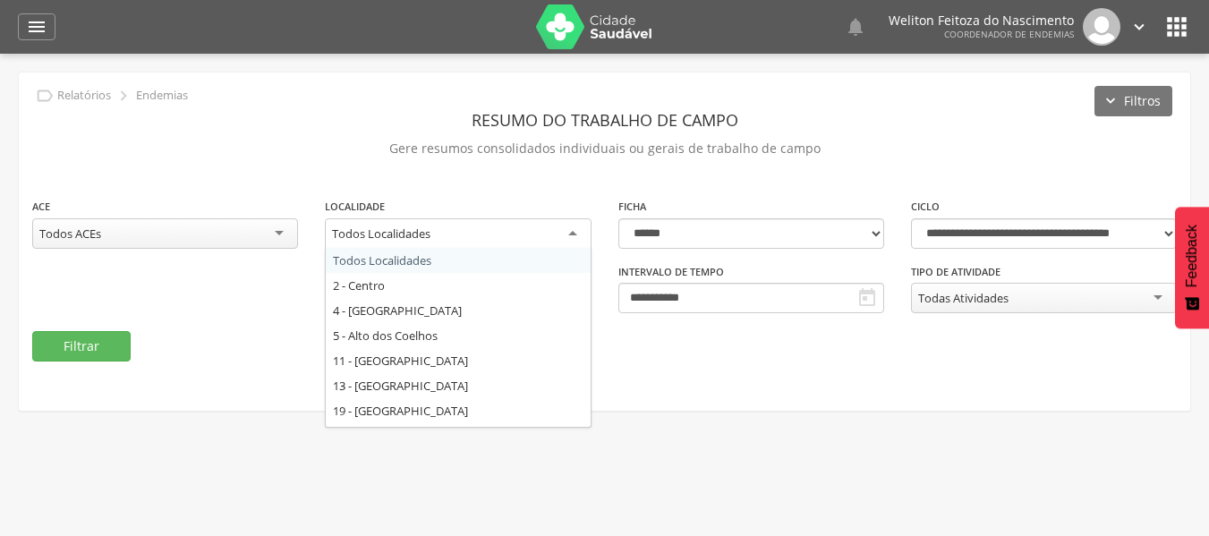
click at [576, 232] on div "Todos Localidades" at bounding box center [458, 234] width 266 height 32
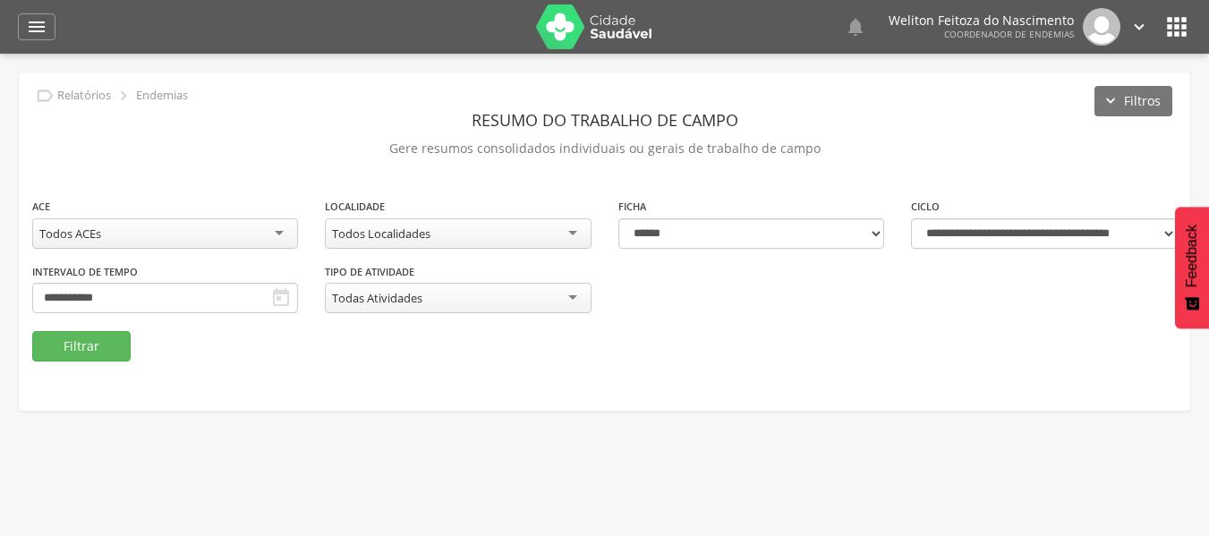
click at [238, 143] on p "Gere resumos consolidados individuais ou gerais de trabalho de campo" at bounding box center [604, 148] width 1145 height 25
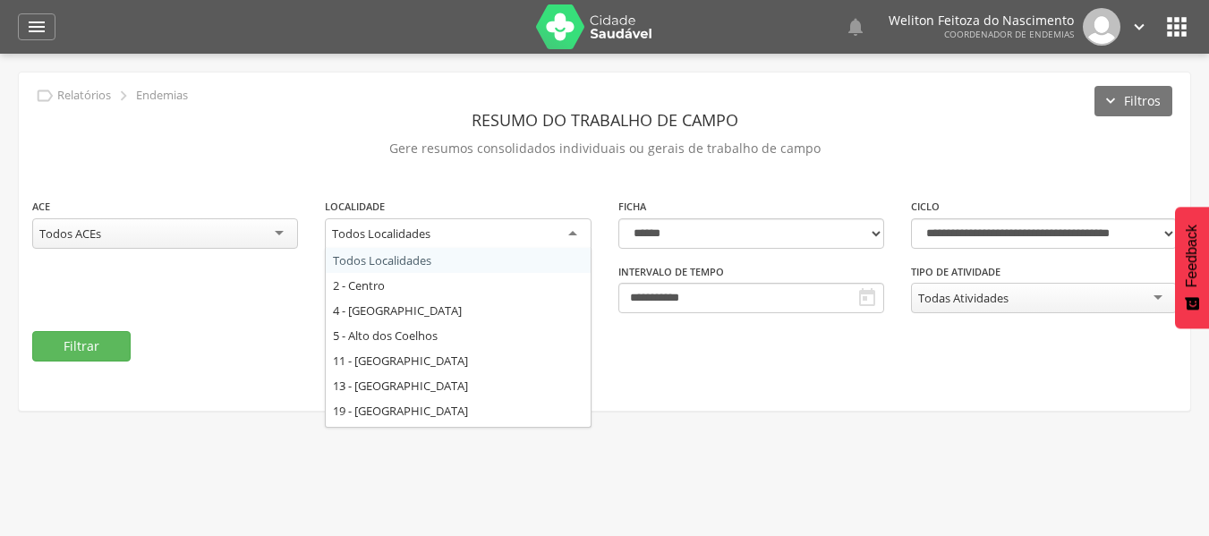
click at [573, 234] on div "Todos Localidades" at bounding box center [458, 234] width 266 height 32
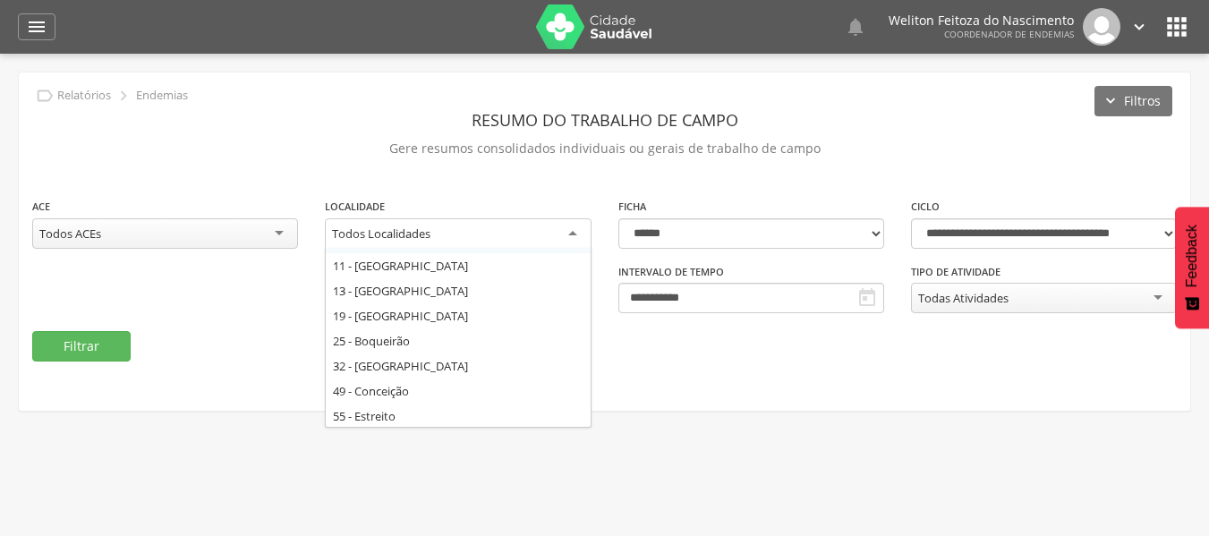
scroll to position [96, 0]
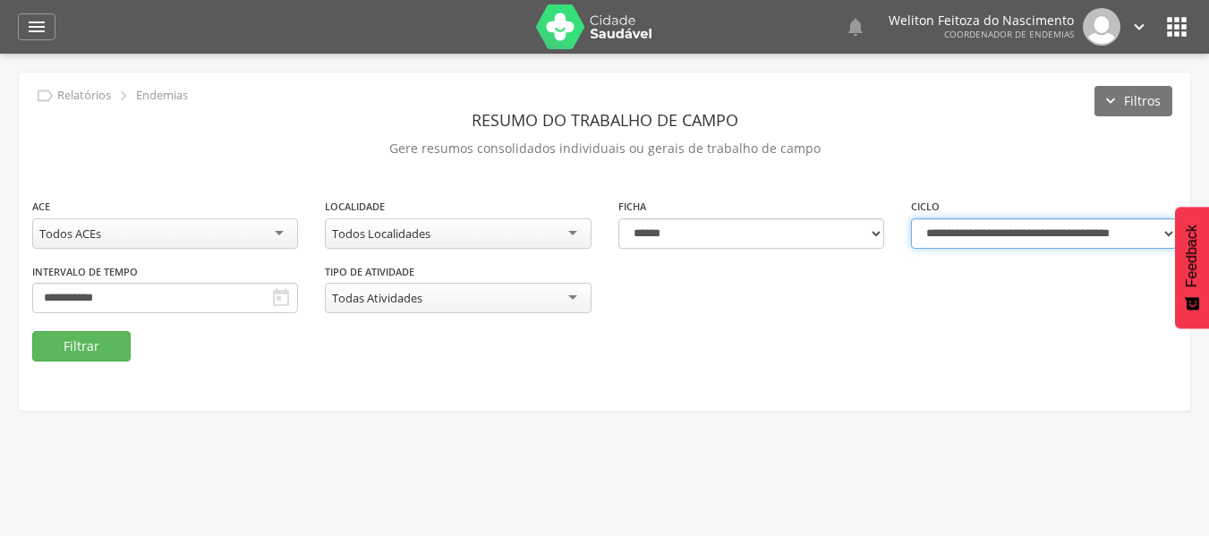
click at [1168, 232] on select "**********" at bounding box center [1044, 233] width 266 height 30
select select "**********"
click at [911, 218] on select "**********" at bounding box center [1044, 233] width 266 height 30
type input "**********"
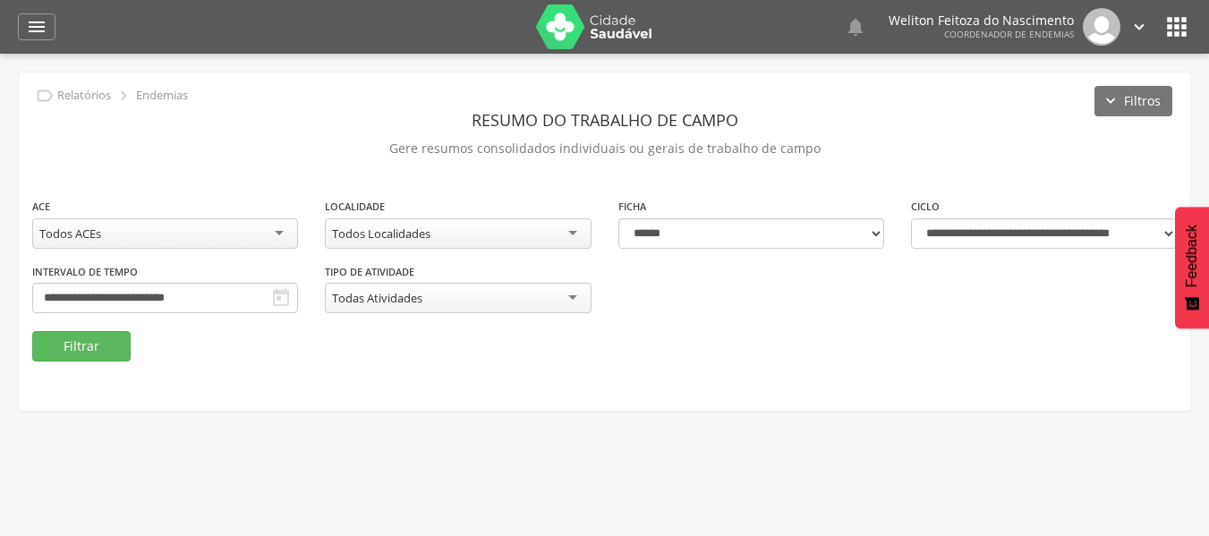
click at [573, 234] on div "Todos Localidades" at bounding box center [458, 233] width 266 height 30
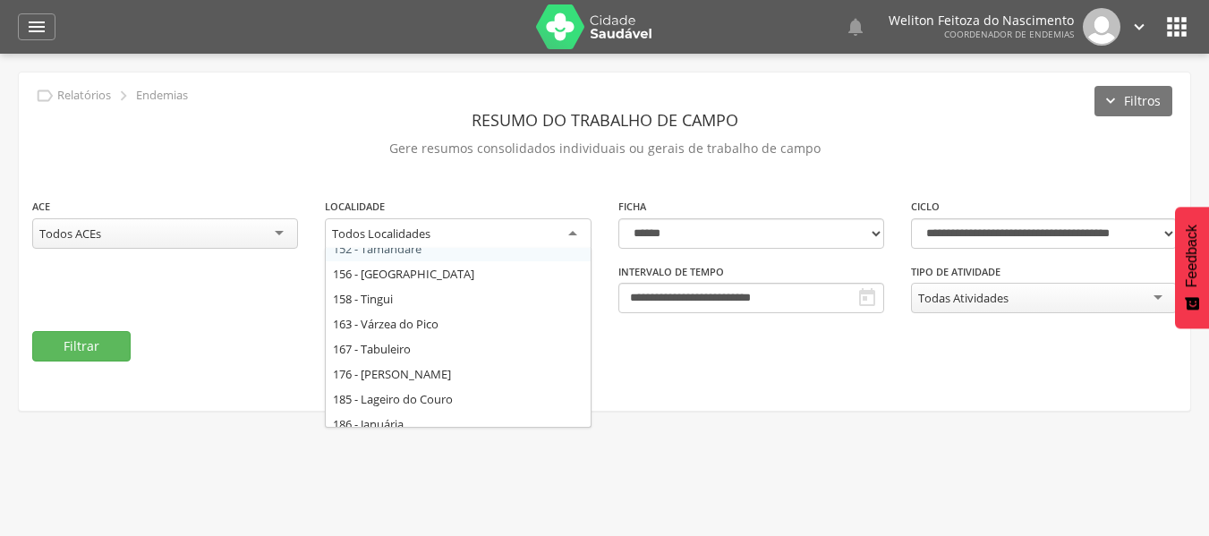
scroll to position [623, 0]
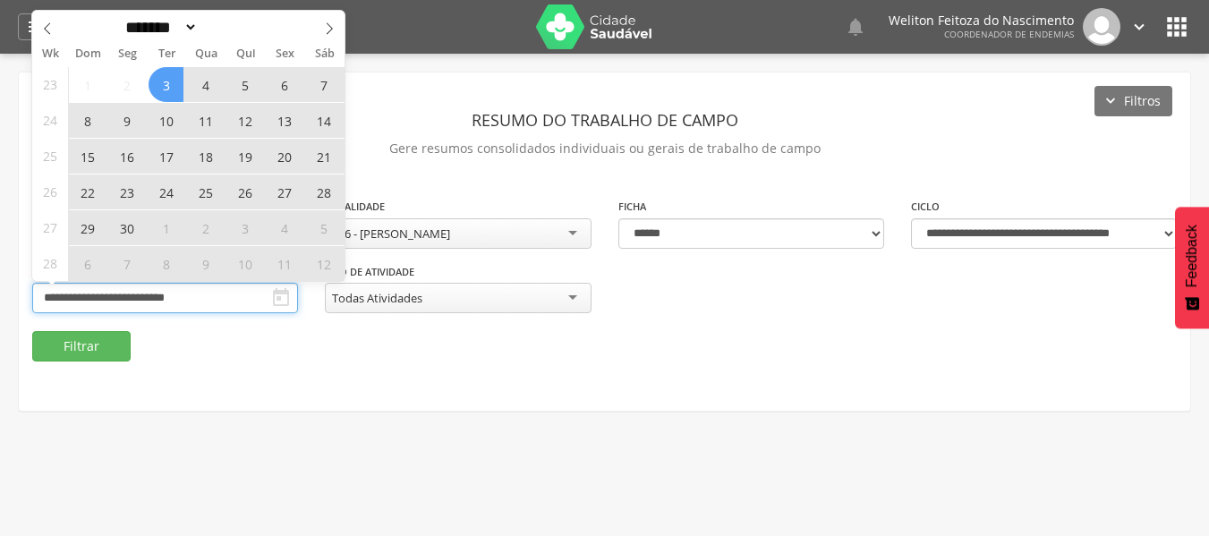
click at [209, 296] on input "**********" at bounding box center [165, 298] width 266 height 30
click at [329, 27] on icon at bounding box center [329, 28] width 13 height 13
select select "*"
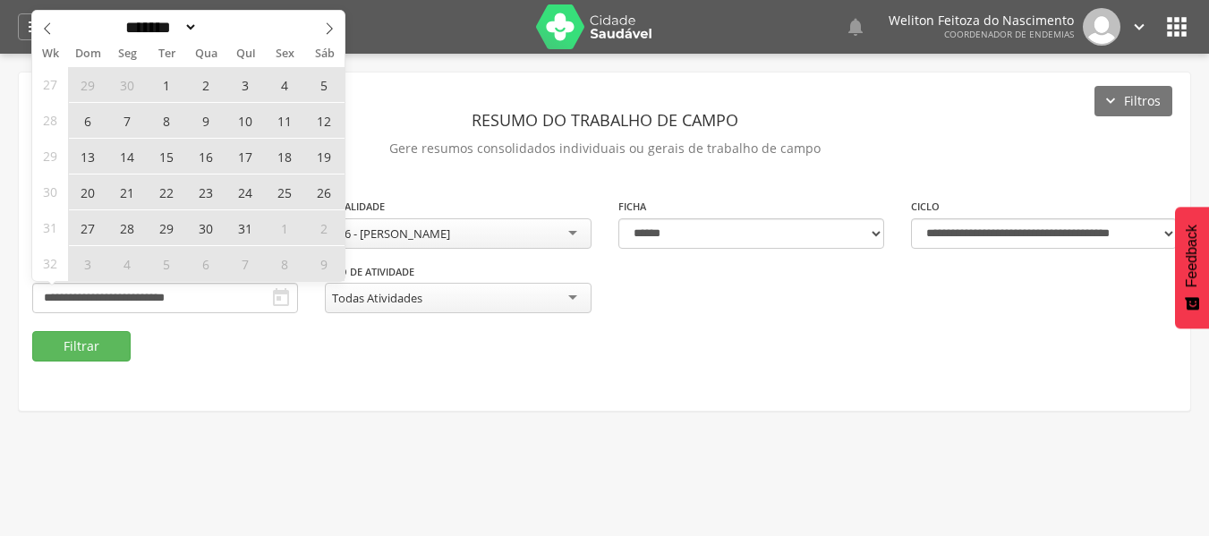
click at [246, 120] on span "10" at bounding box center [244, 120] width 35 height 35
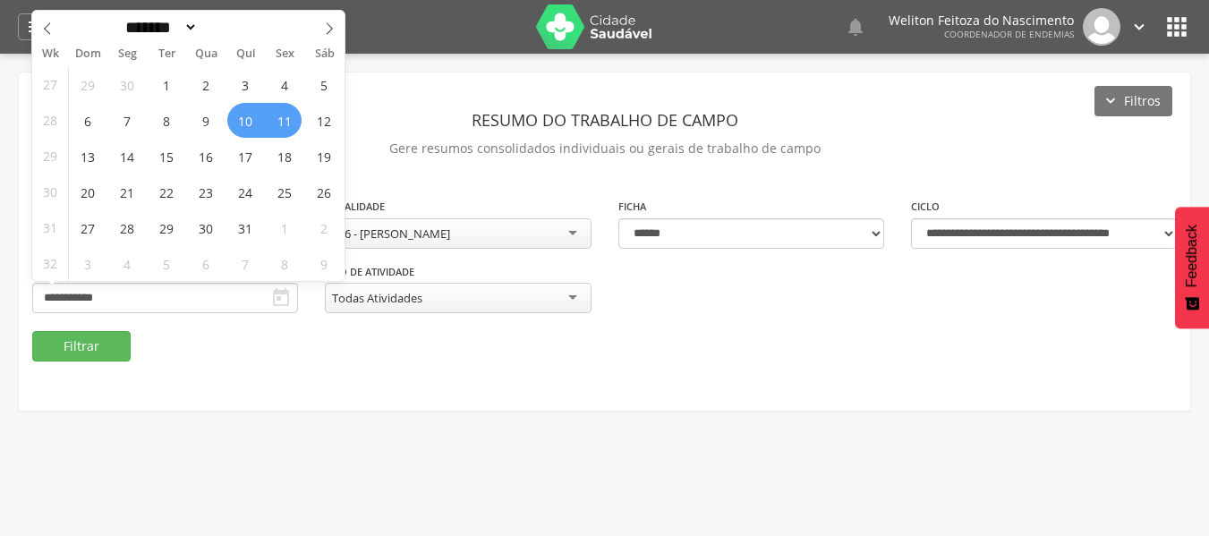
click at [279, 121] on span "11" at bounding box center [284, 120] width 35 height 35
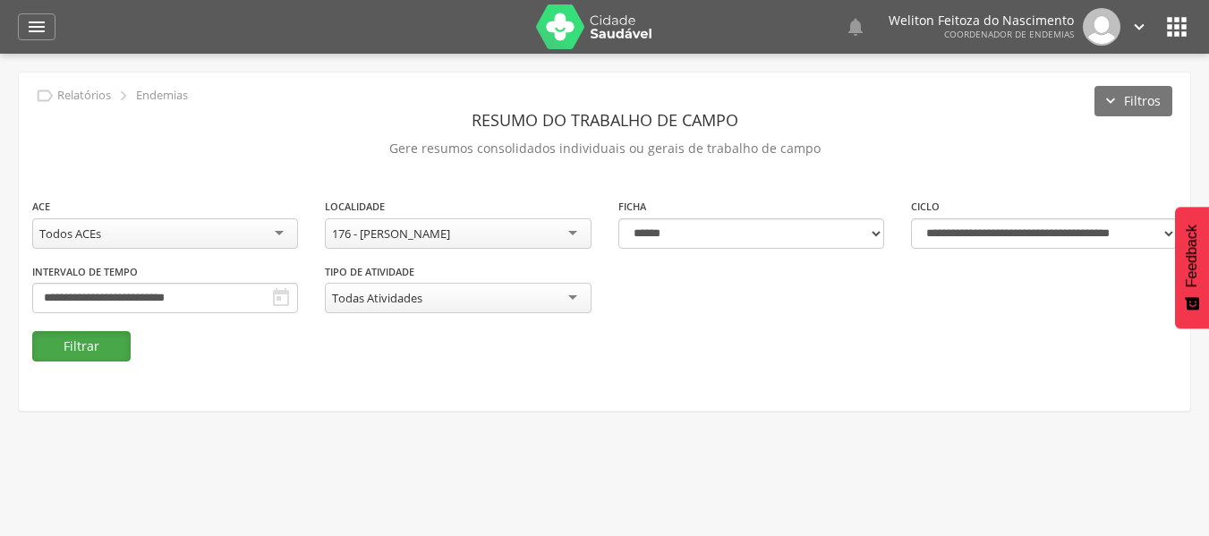
click at [81, 345] on button "Filtrar" at bounding box center [81, 346] width 98 height 30
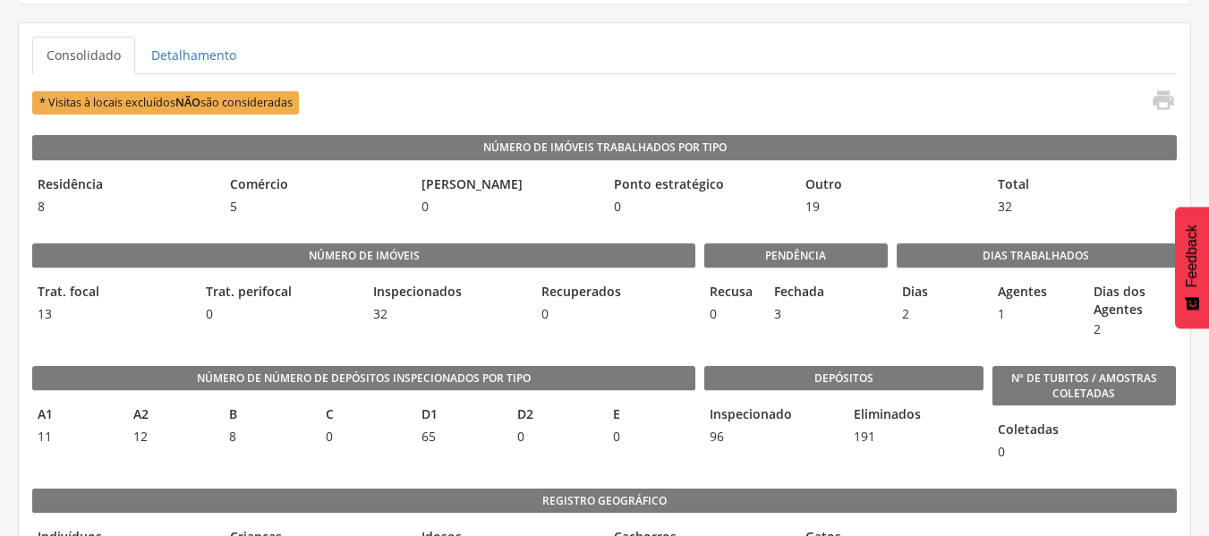
scroll to position [396, 0]
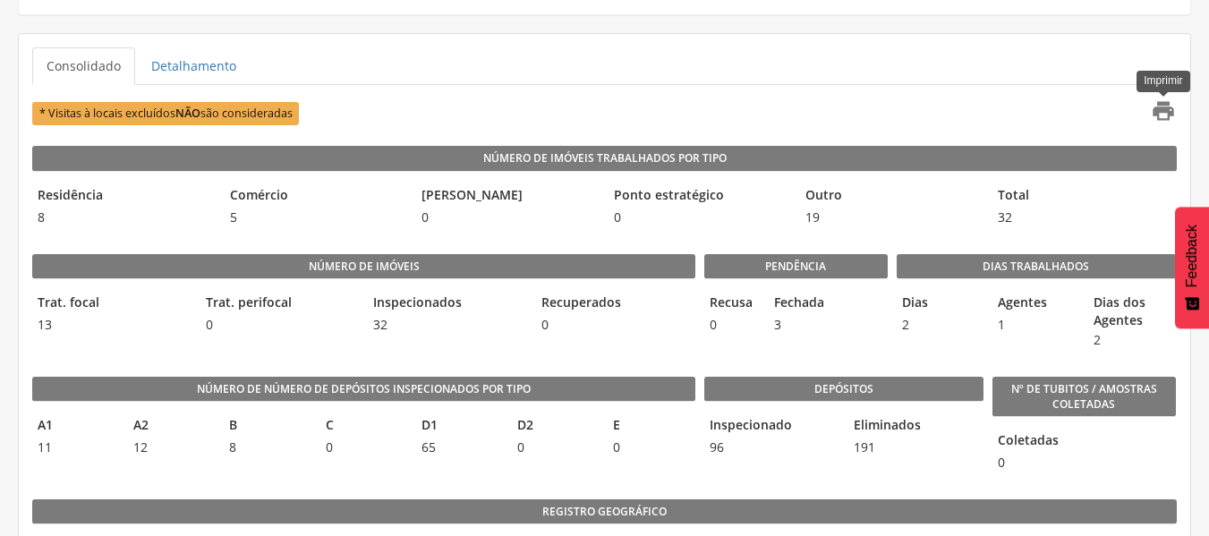
click at [1161, 113] on icon "" at bounding box center [1163, 110] width 25 height 25
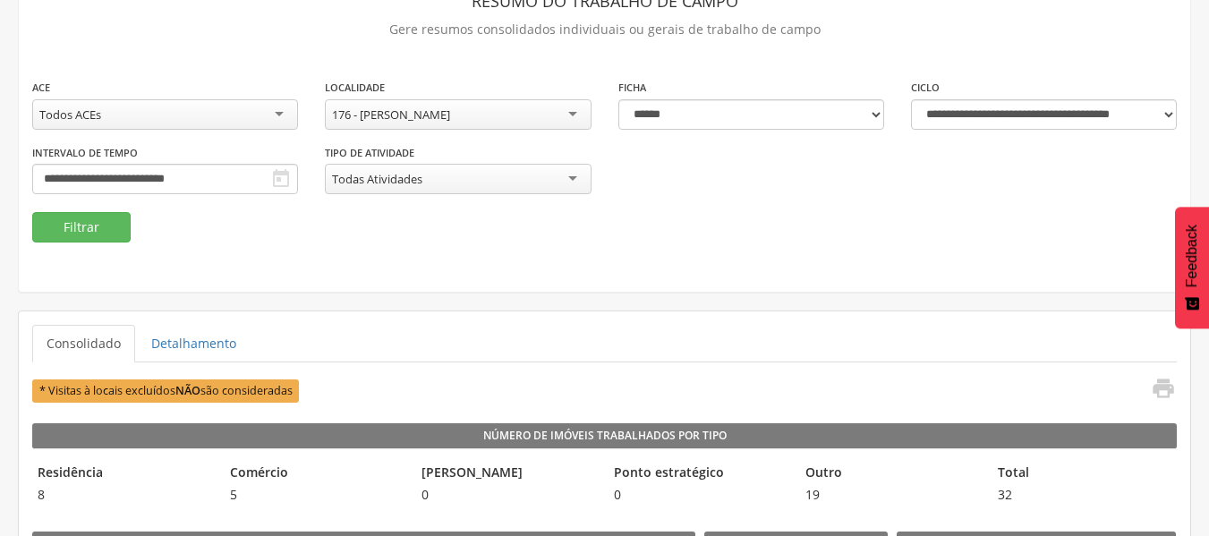
scroll to position [110, 0]
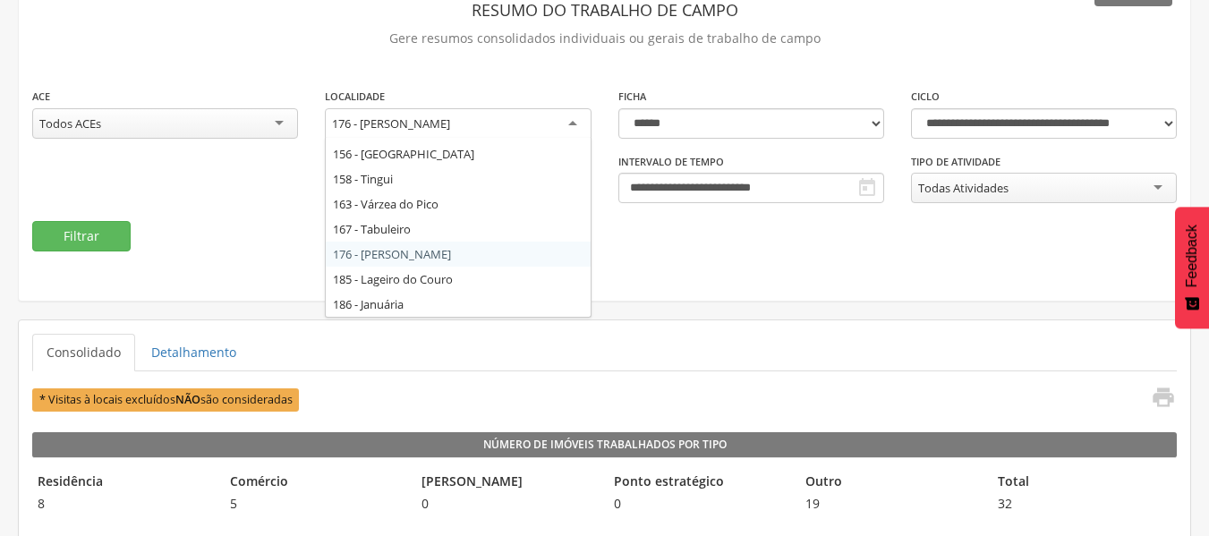
click at [464, 127] on div "176 - [PERSON_NAME]" at bounding box center [458, 124] width 266 height 32
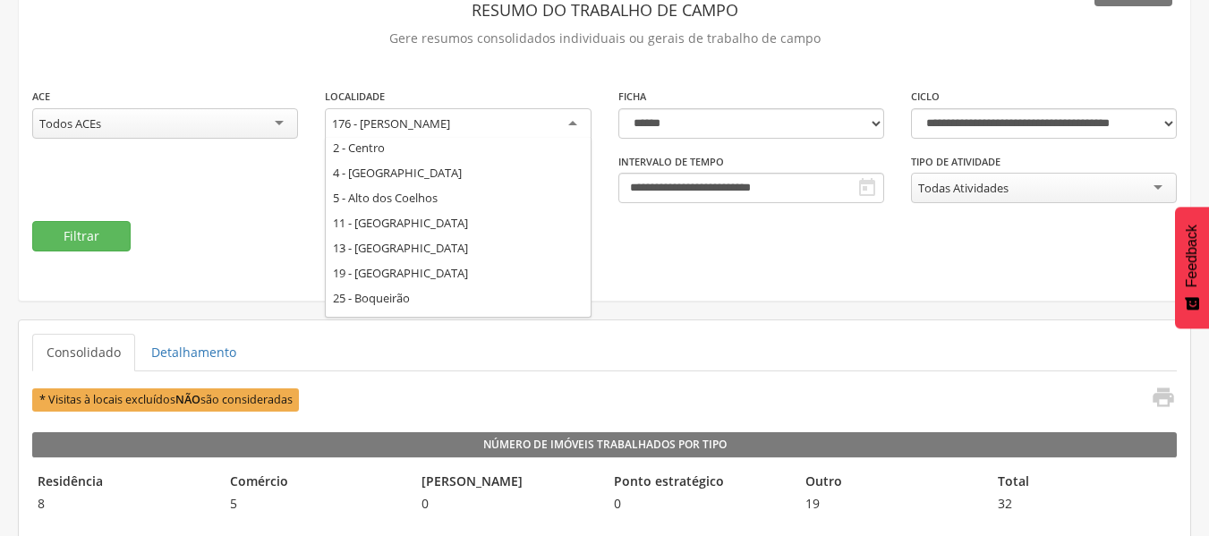
scroll to position [0, 0]
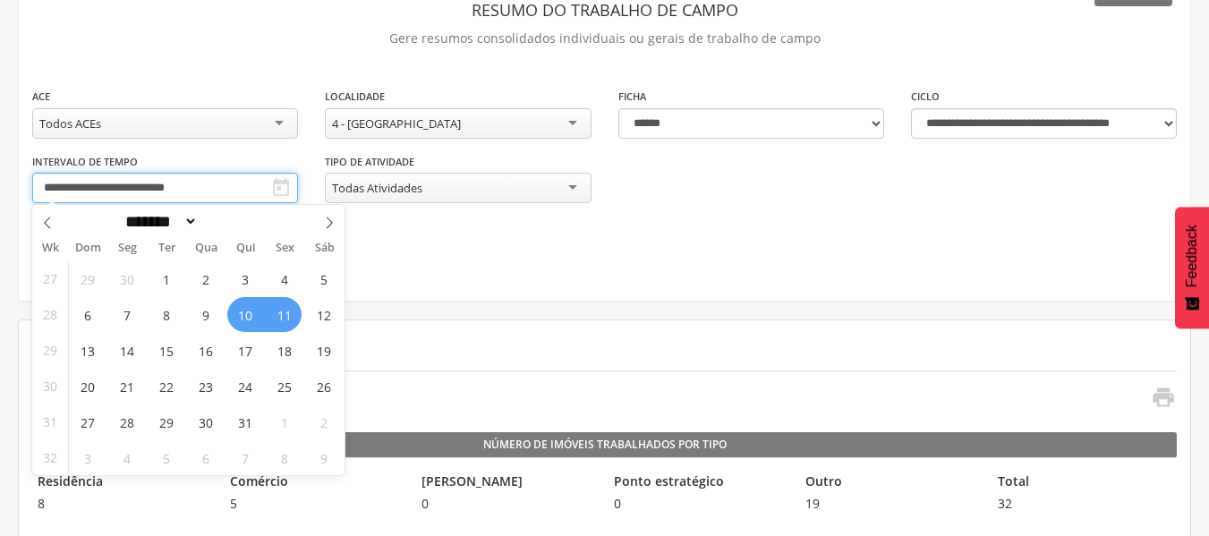
click at [217, 186] on input "**********" at bounding box center [165, 188] width 266 height 30
click at [120, 386] on span "21" at bounding box center [126, 386] width 35 height 35
type input "**********"
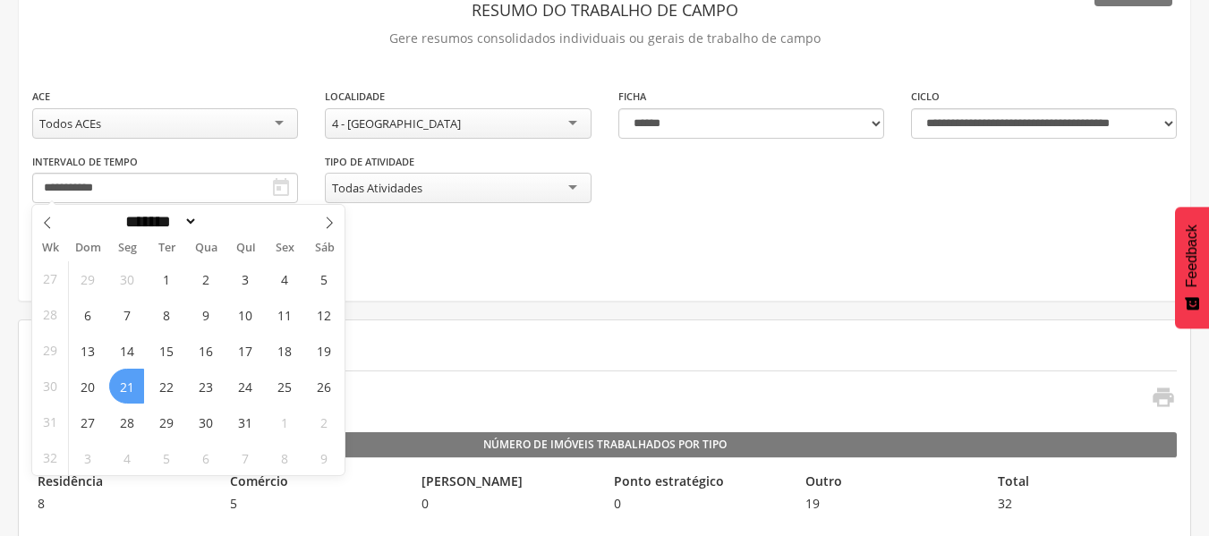
click at [120, 386] on span "21" at bounding box center [126, 386] width 35 height 35
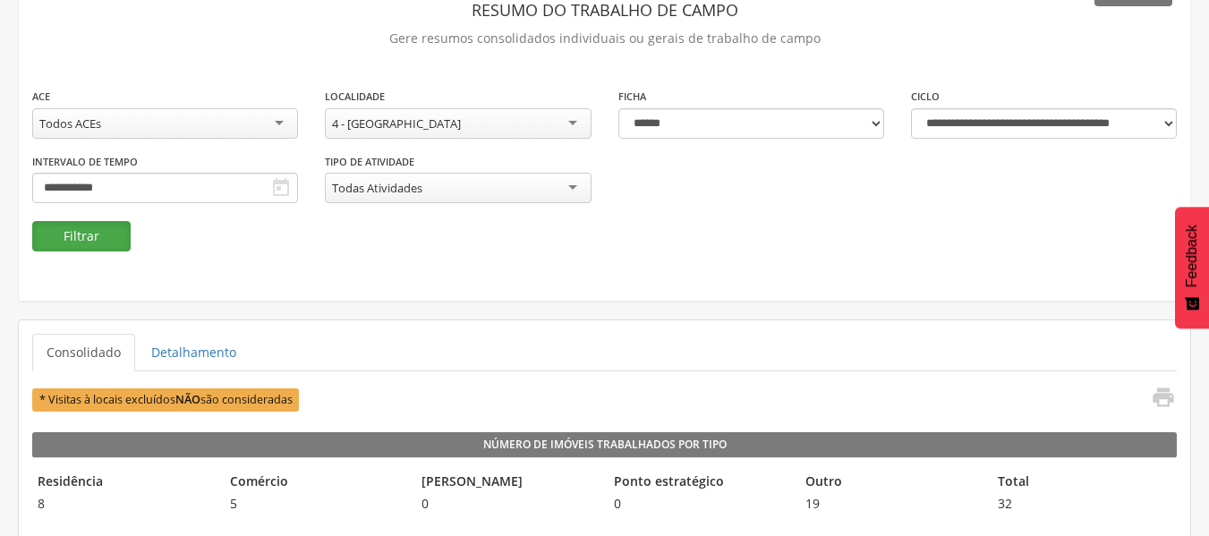
click at [97, 234] on button "Filtrar" at bounding box center [81, 236] width 98 height 30
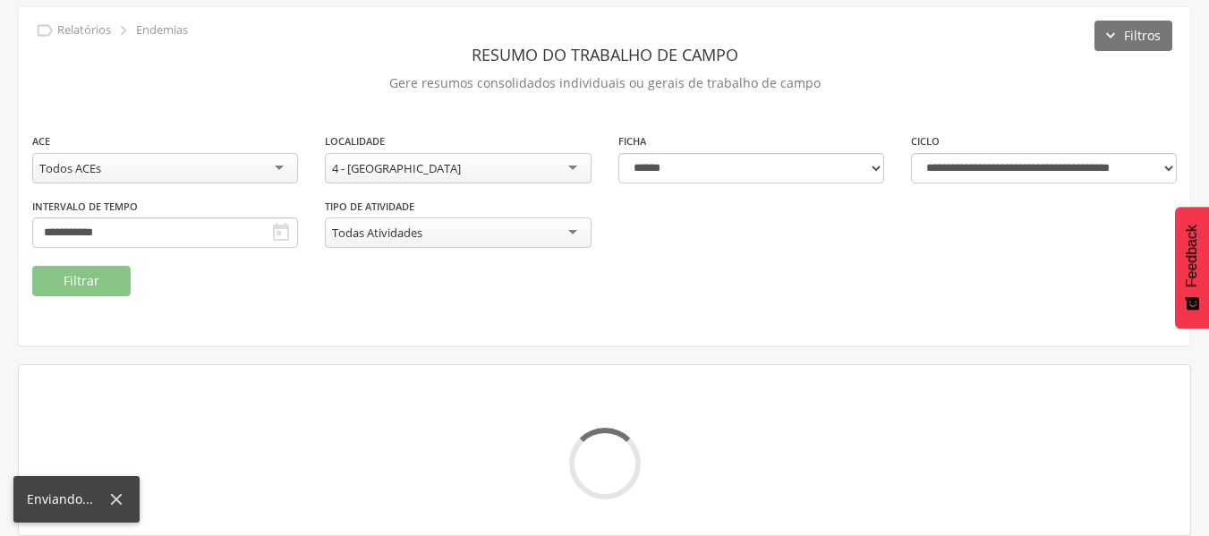
scroll to position [65, 0]
click at [501, 235] on div "Todas Atividades" at bounding box center [458, 232] width 266 height 30
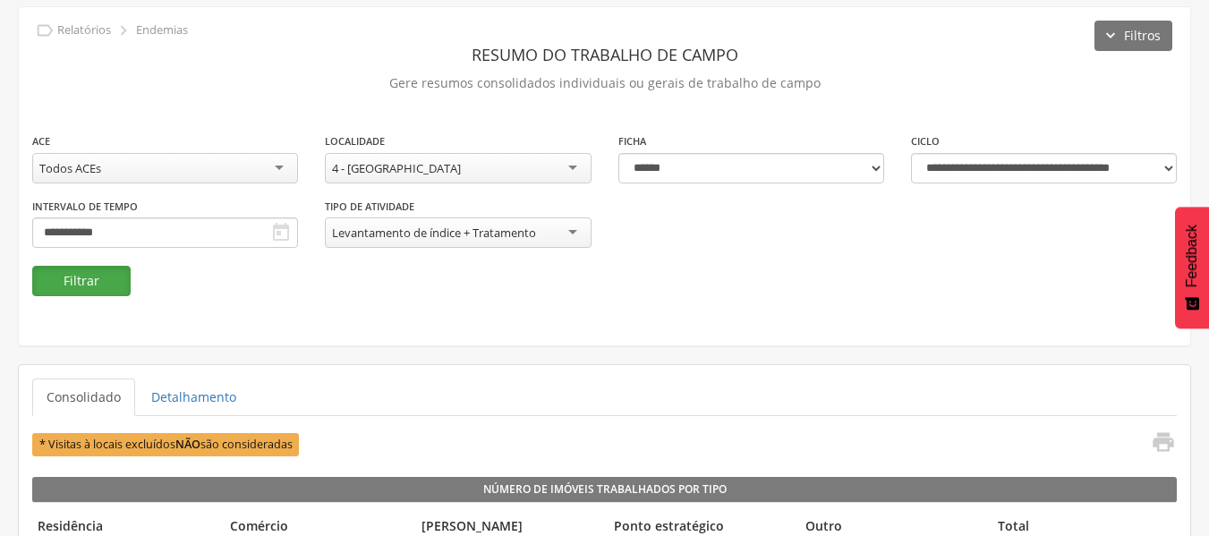
click at [97, 281] on button "Filtrar" at bounding box center [81, 281] width 98 height 30
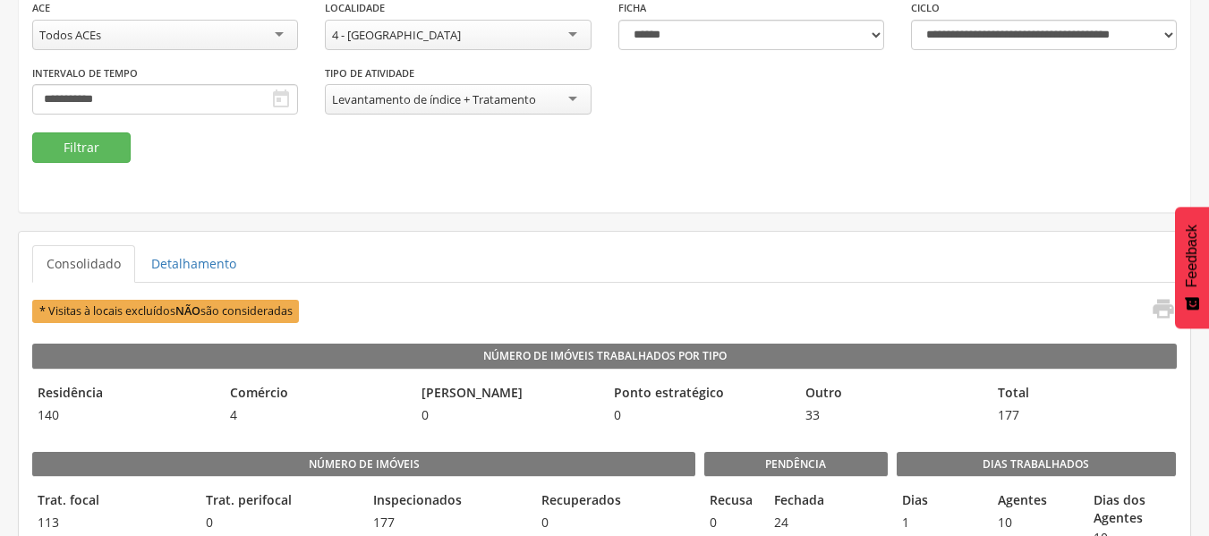
scroll to position [209, 0]
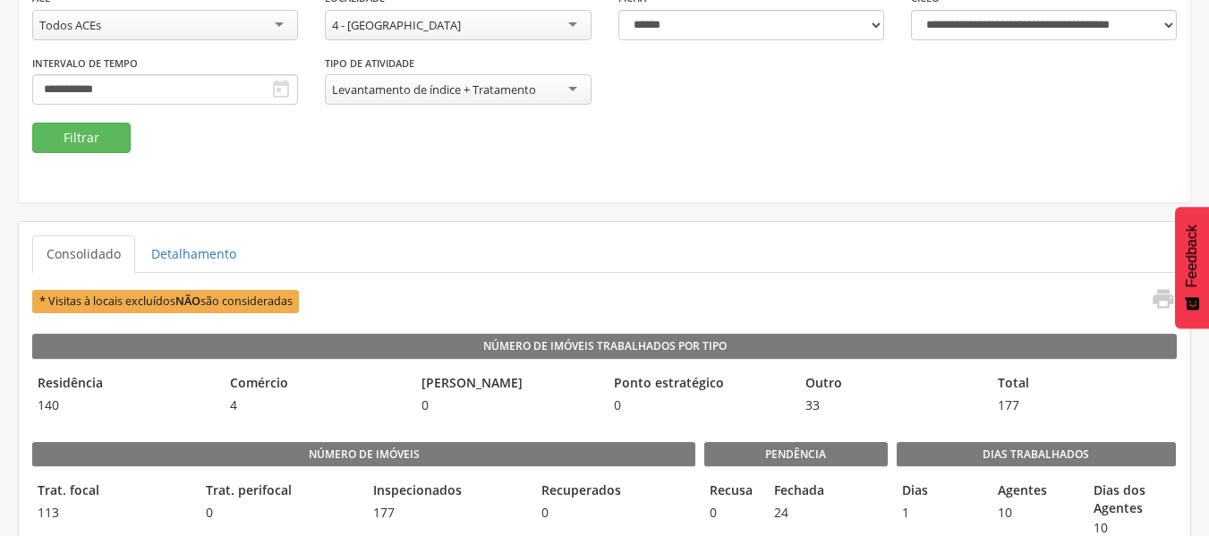
click at [1205, 328] on html " Dashboard Supervisão Ranking Aplicativo desatualizado Última sincronização Ma…" at bounding box center [604, 59] width 1209 height 536
click at [1160, 298] on icon "" at bounding box center [1163, 298] width 25 height 25
